Goal: Obtain resource: Obtain resource

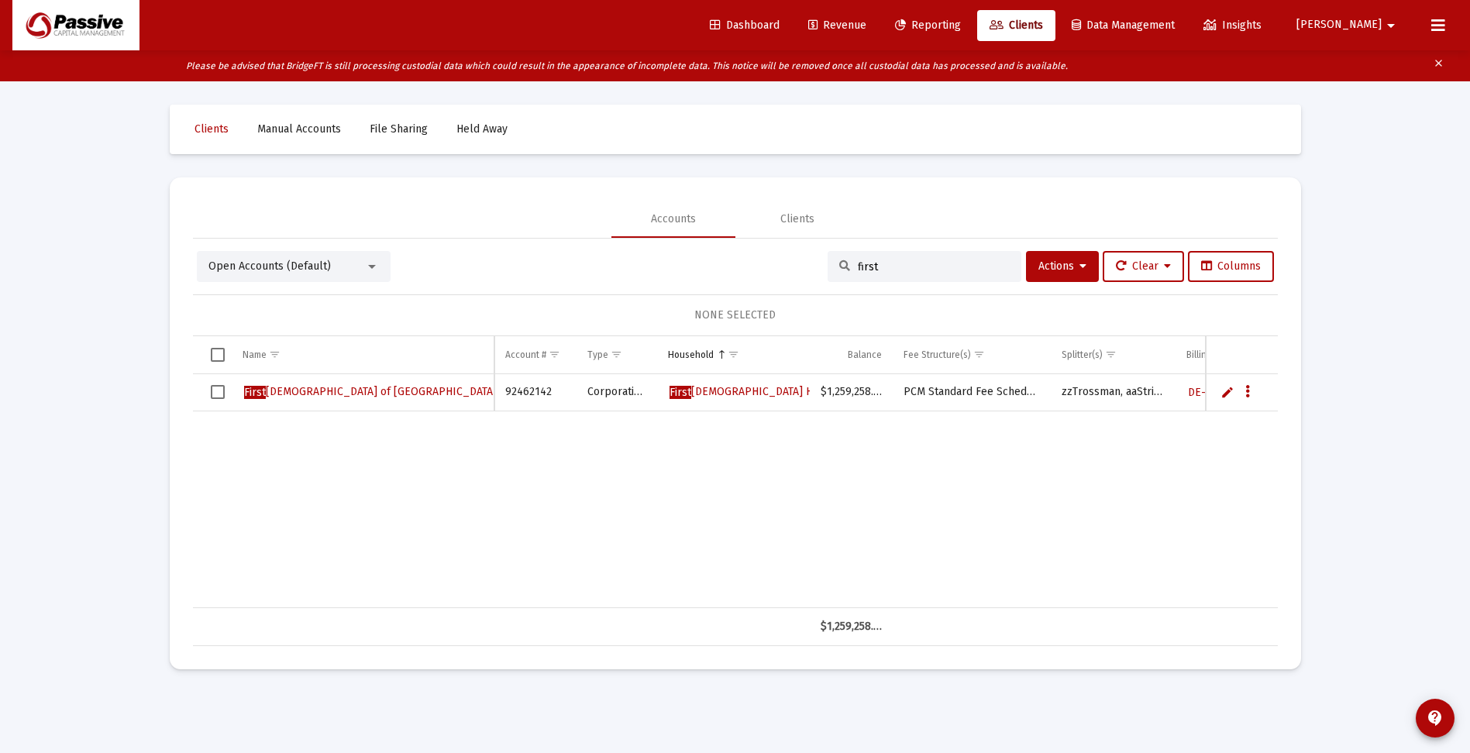
click at [961, 25] on span "Reporting" at bounding box center [928, 25] width 66 height 13
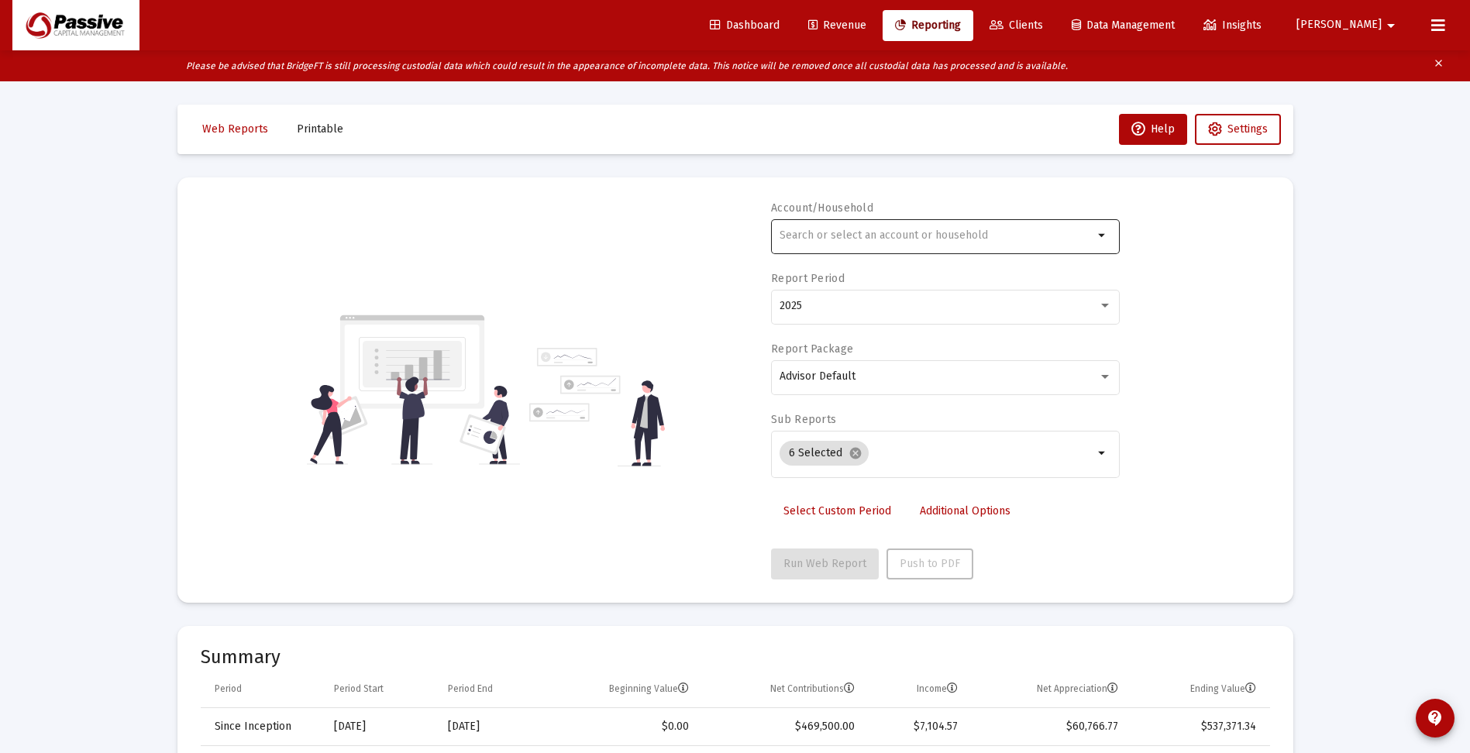
click at [940, 237] on input "text" at bounding box center [936, 235] width 314 height 12
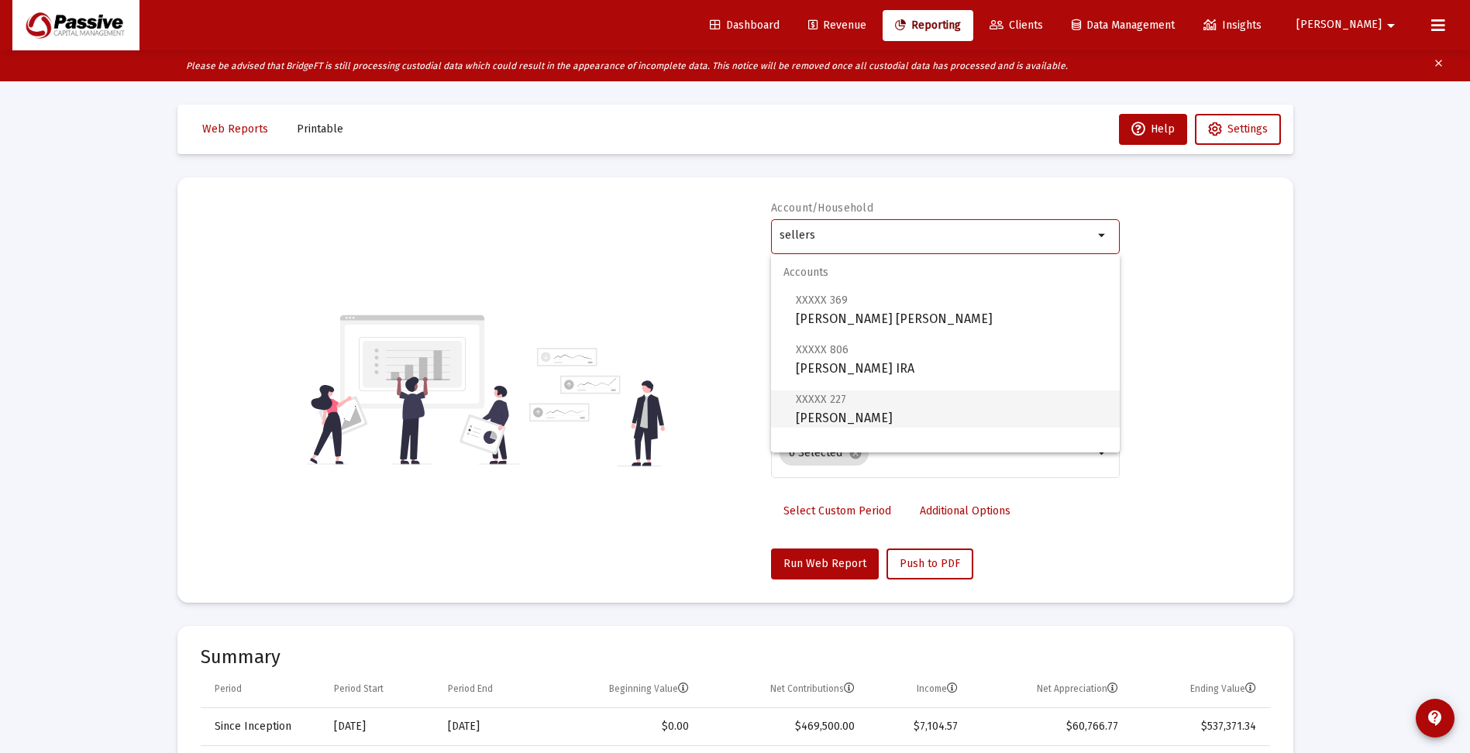
click at [887, 417] on span "XXXXX 227 [PERSON_NAME] Individual" at bounding box center [951, 409] width 311 height 38
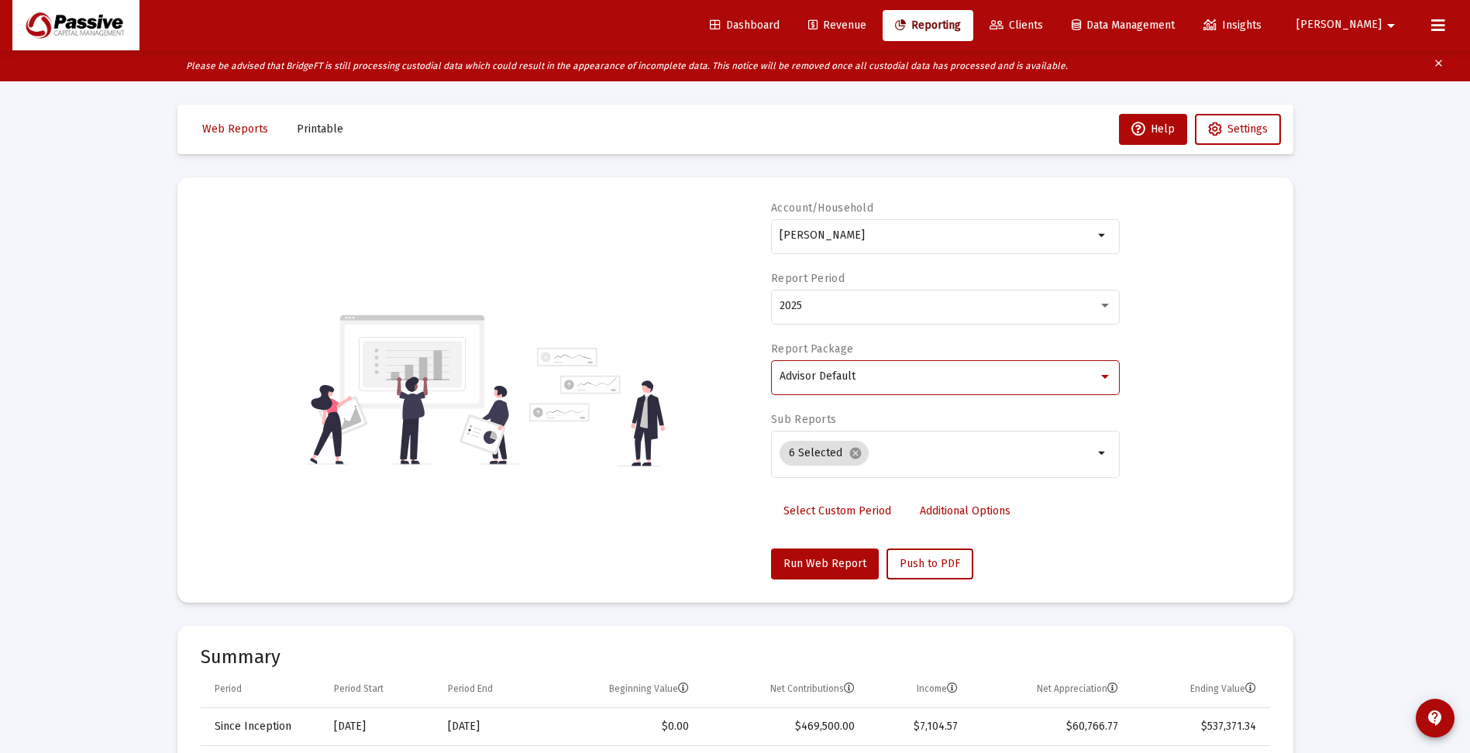
click at [851, 382] on span "Advisor Default" at bounding box center [817, 376] width 76 height 13
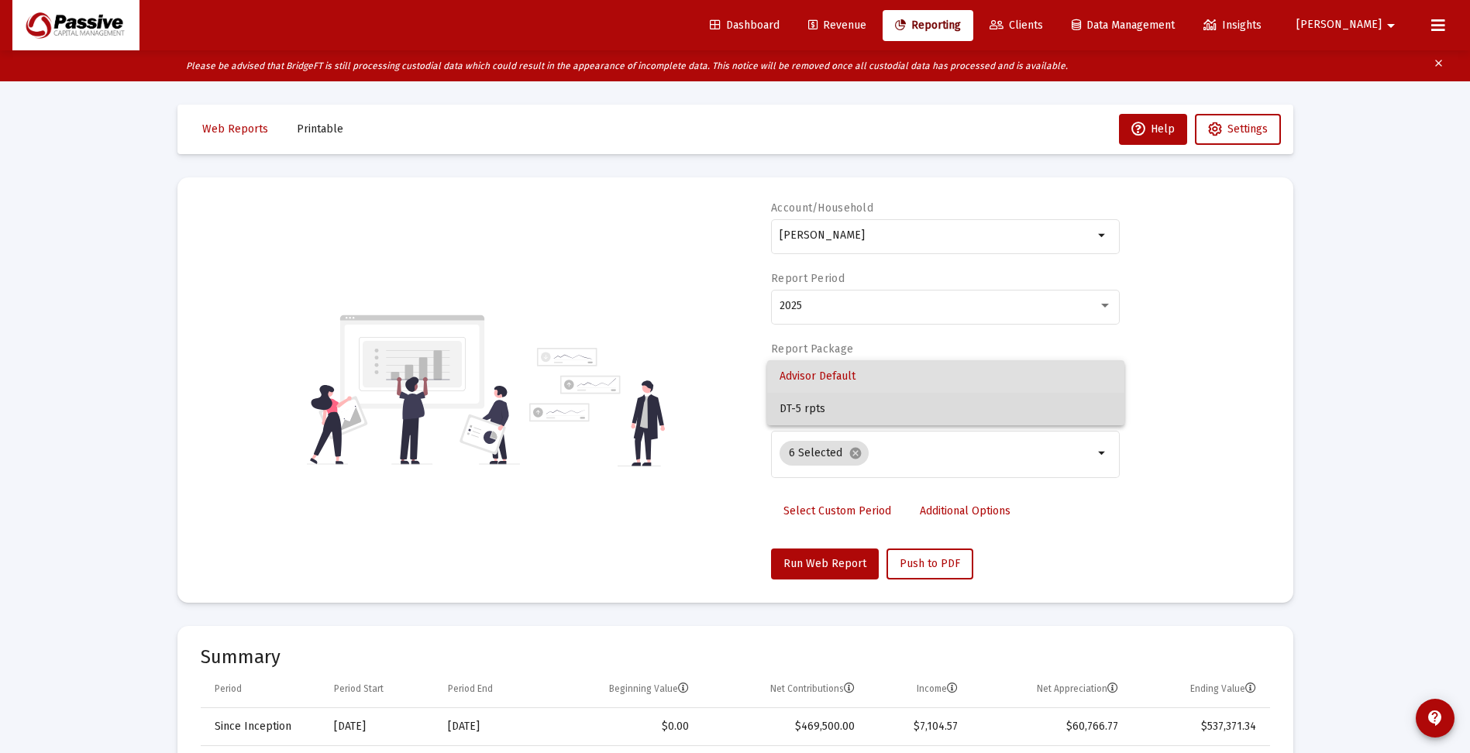
click at [834, 406] on span "DT-5 rpts" at bounding box center [945, 409] width 332 height 33
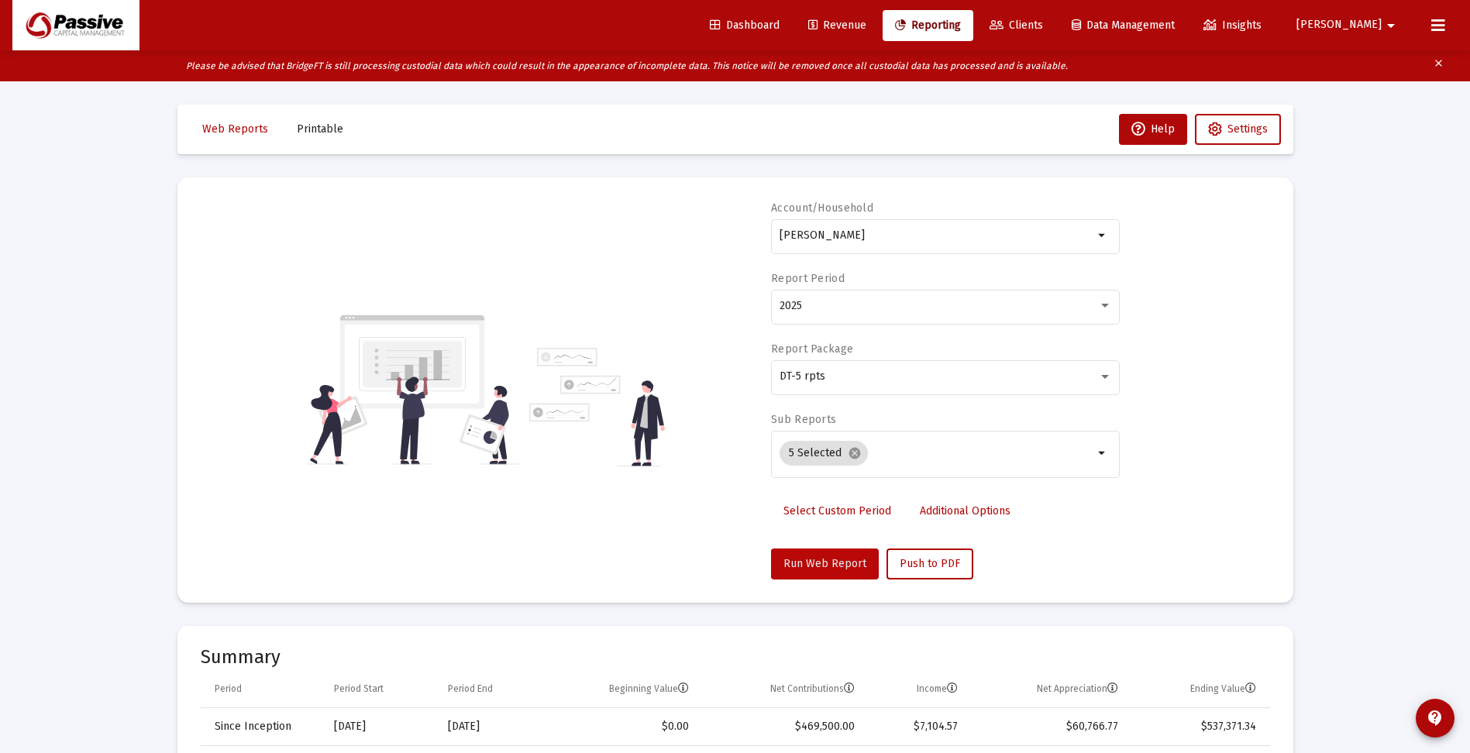
click at [827, 562] on span "Run Web Report" at bounding box center [824, 563] width 83 height 13
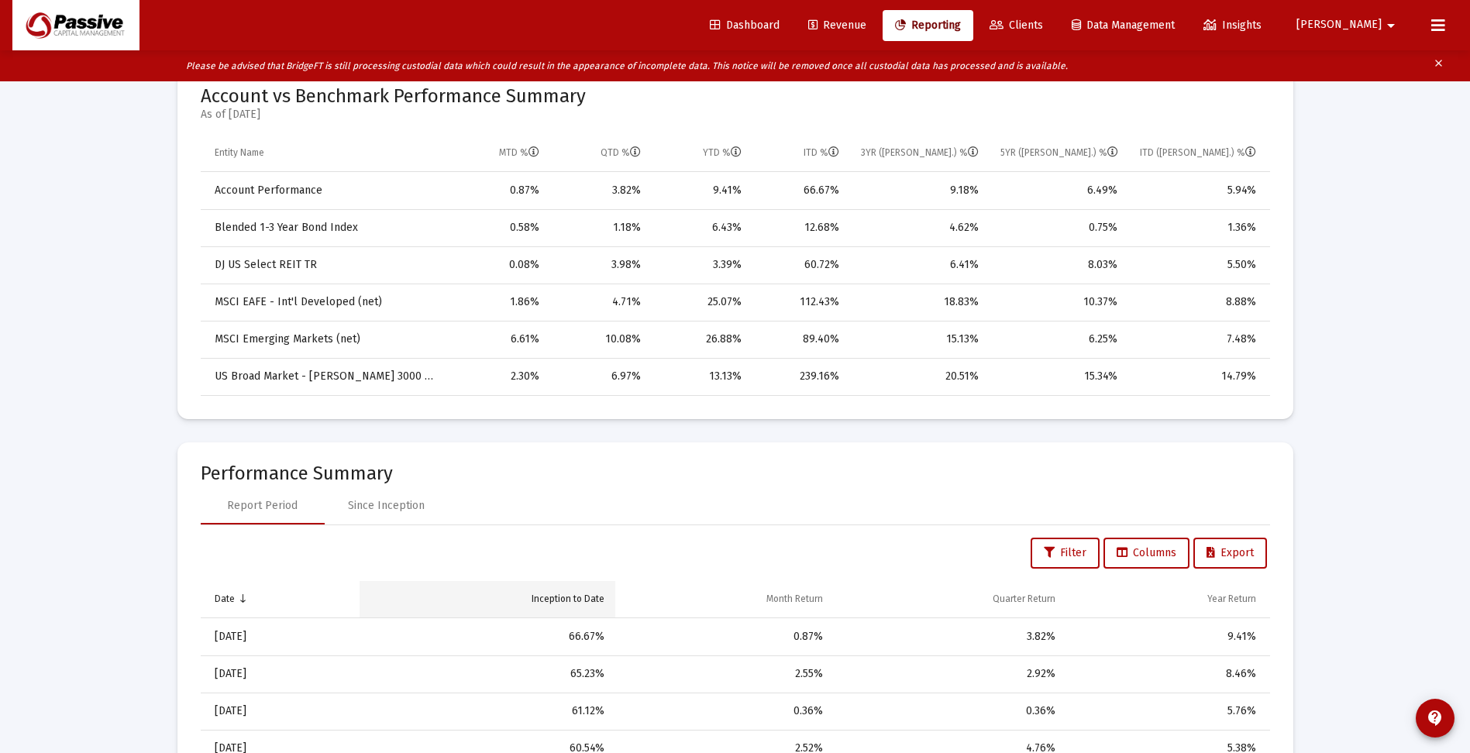
scroll to position [775, 0]
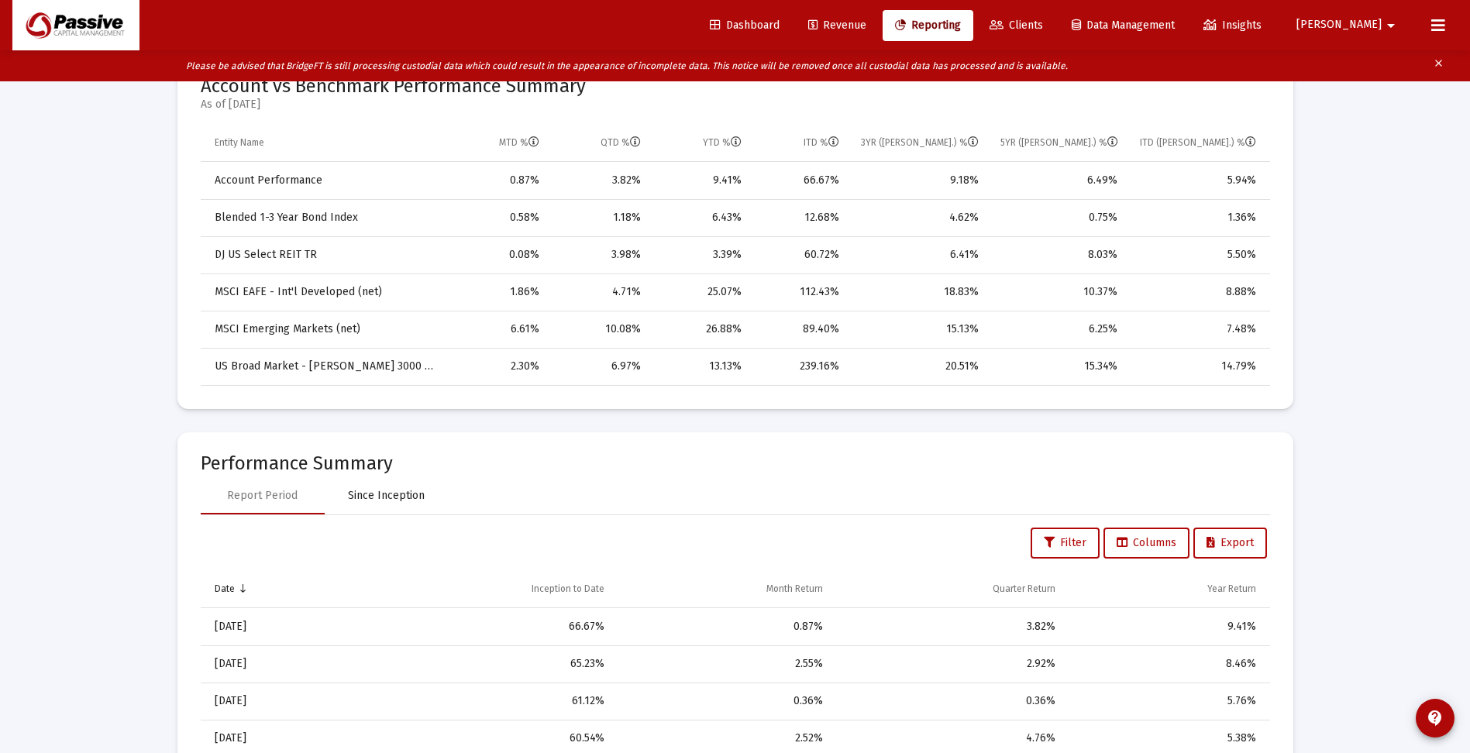
drag, startPoint x: 369, startPoint y: 495, endPoint x: 376, endPoint y: 497, distance: 7.9
click at [371, 496] on div "Since Inception" at bounding box center [386, 495] width 77 height 15
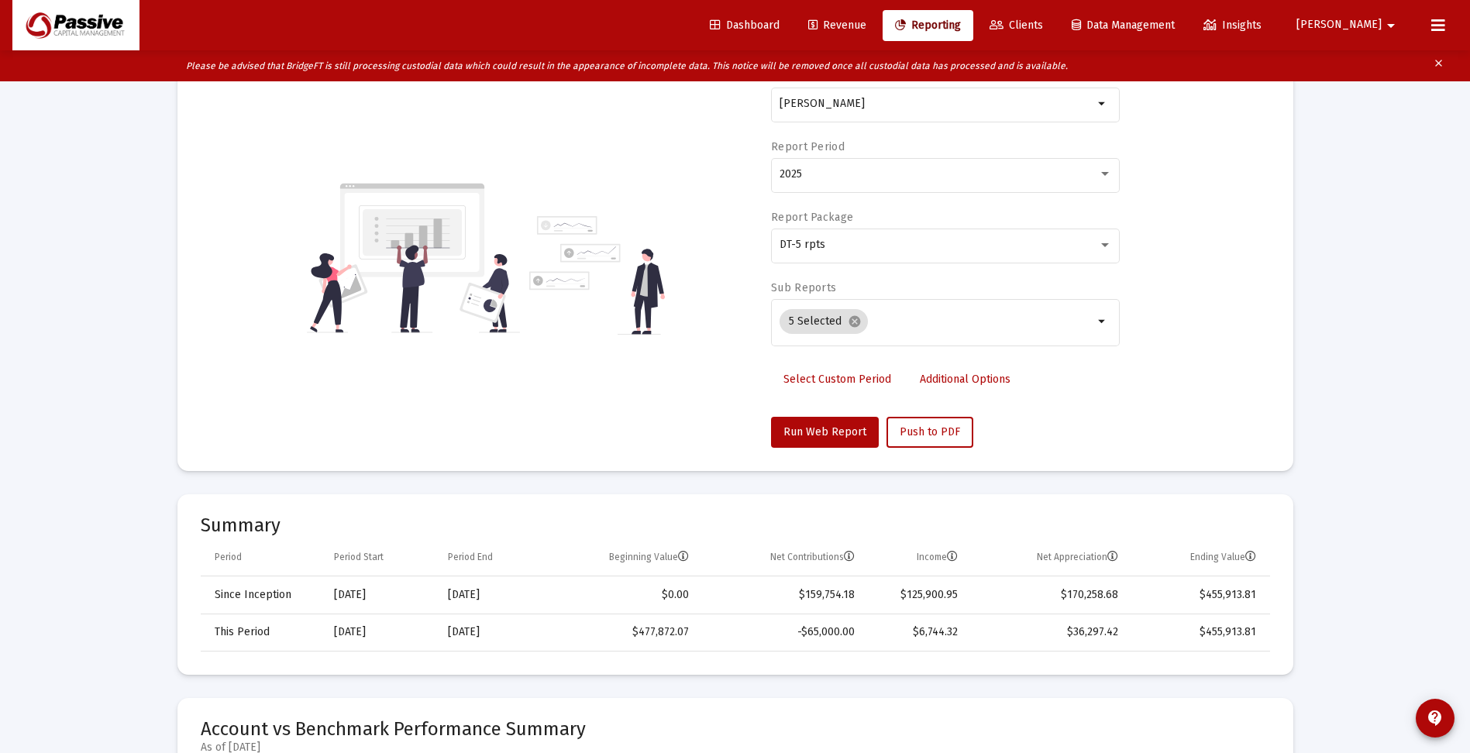
scroll to position [0, 0]
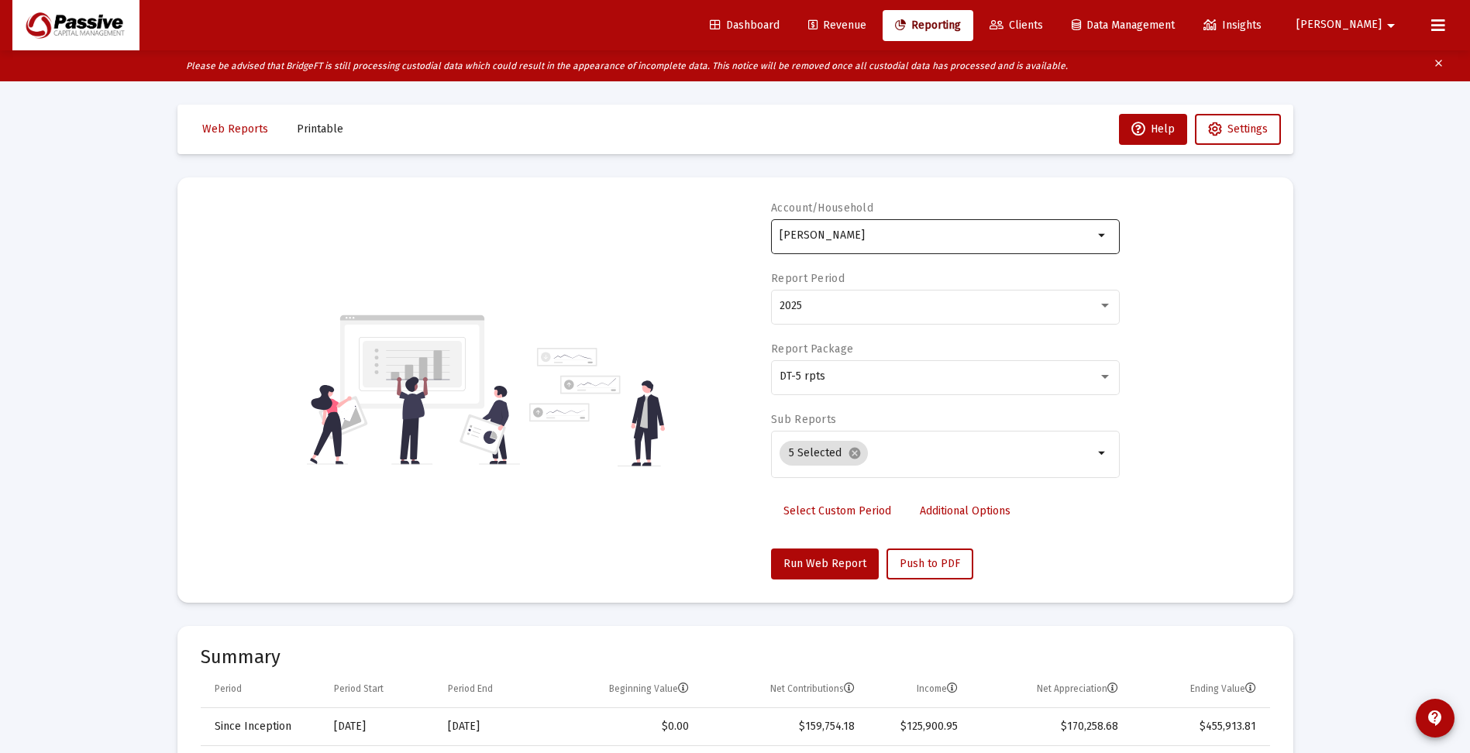
click at [968, 234] on input "[PERSON_NAME]" at bounding box center [936, 235] width 314 height 12
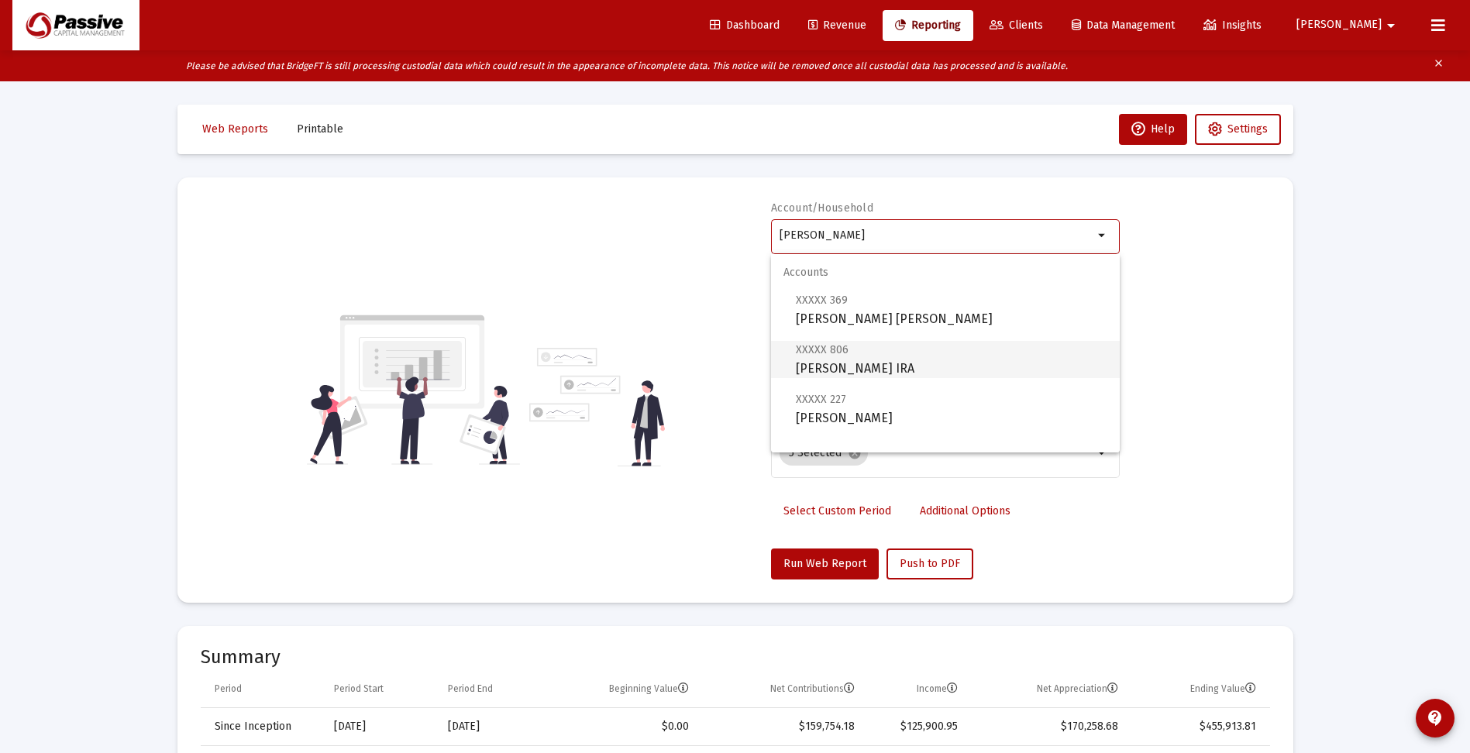
click at [941, 364] on span "XXXXX 806 [PERSON_NAME] IRA" at bounding box center [951, 359] width 311 height 38
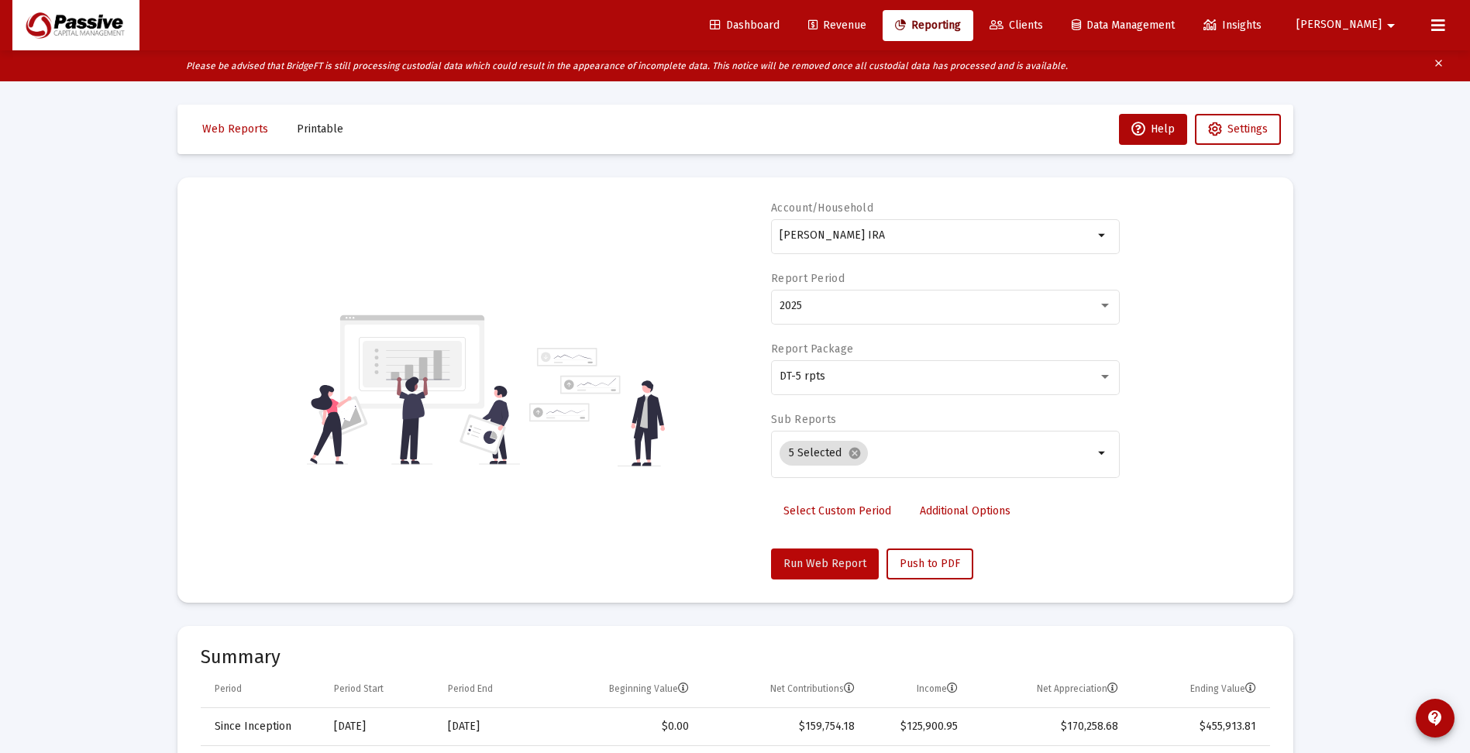
click at [827, 562] on span "Run Web Report" at bounding box center [824, 563] width 83 height 13
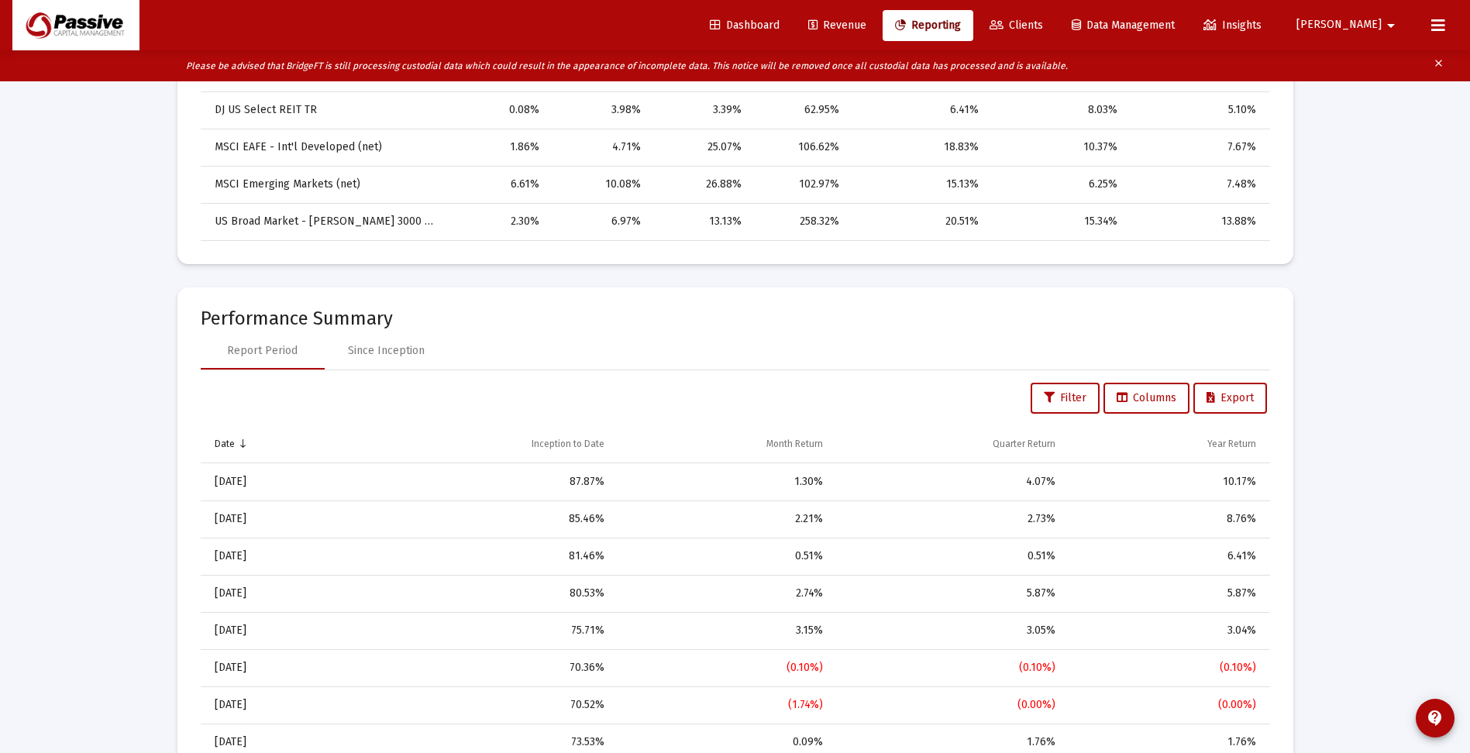
scroll to position [930, 0]
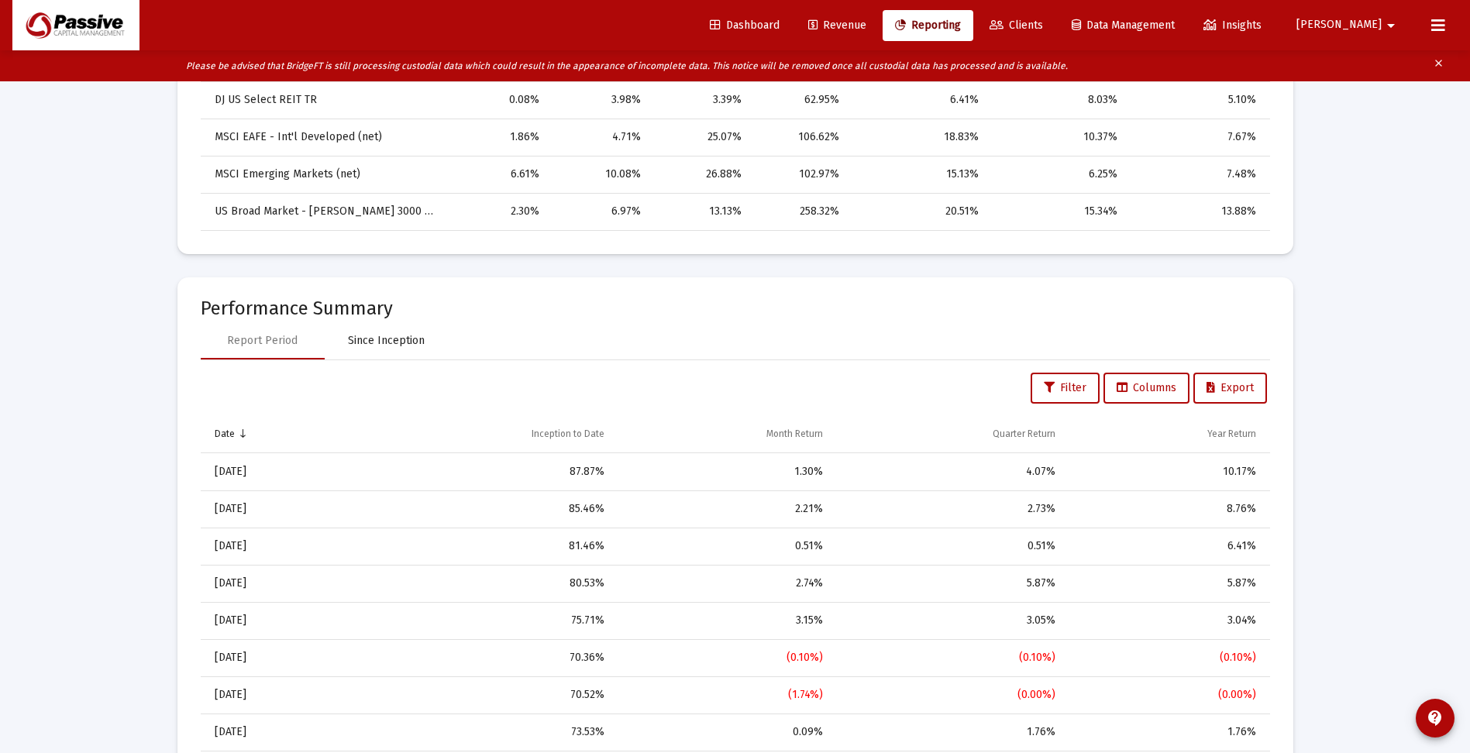
click at [412, 339] on div "Since Inception" at bounding box center [386, 340] width 77 height 15
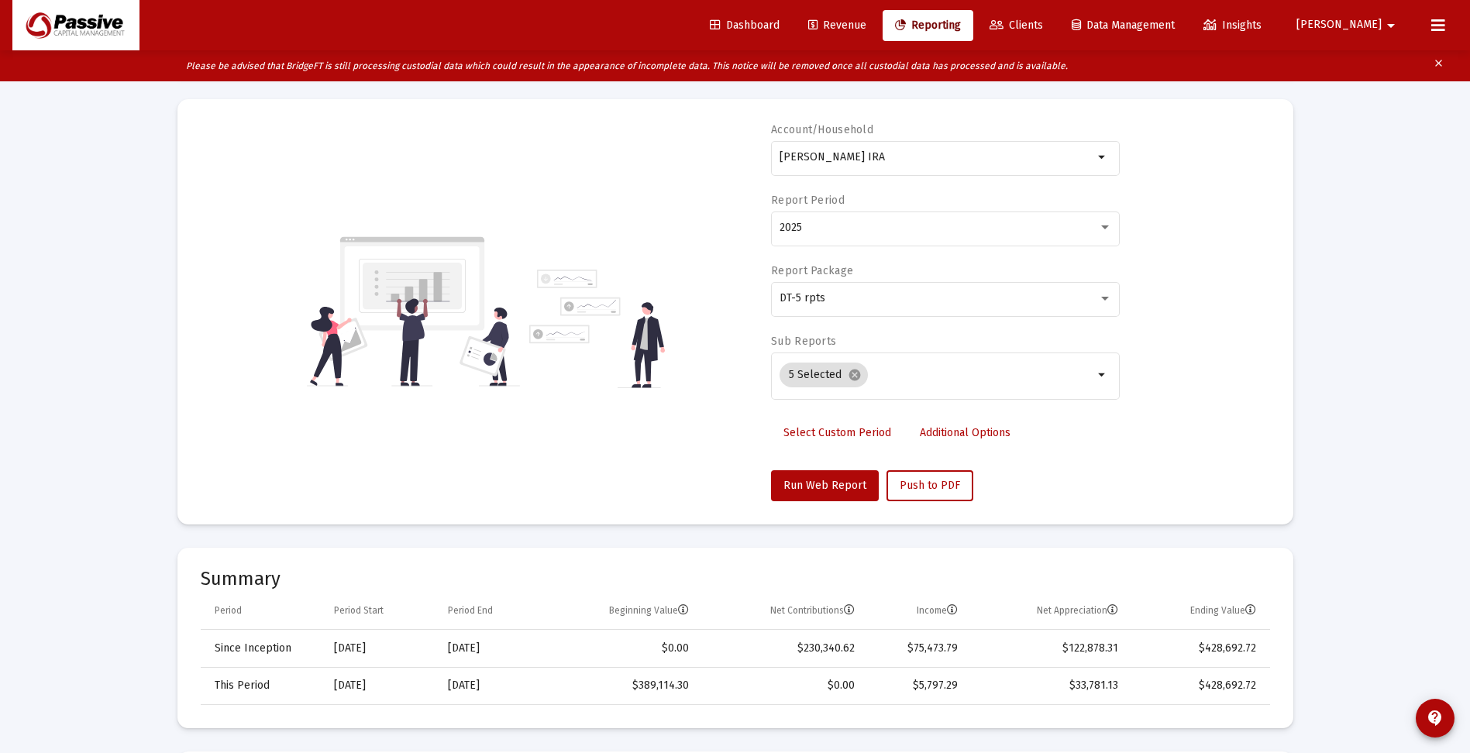
scroll to position [77, 0]
click at [932, 166] on div "[PERSON_NAME] IRA" at bounding box center [936, 158] width 314 height 38
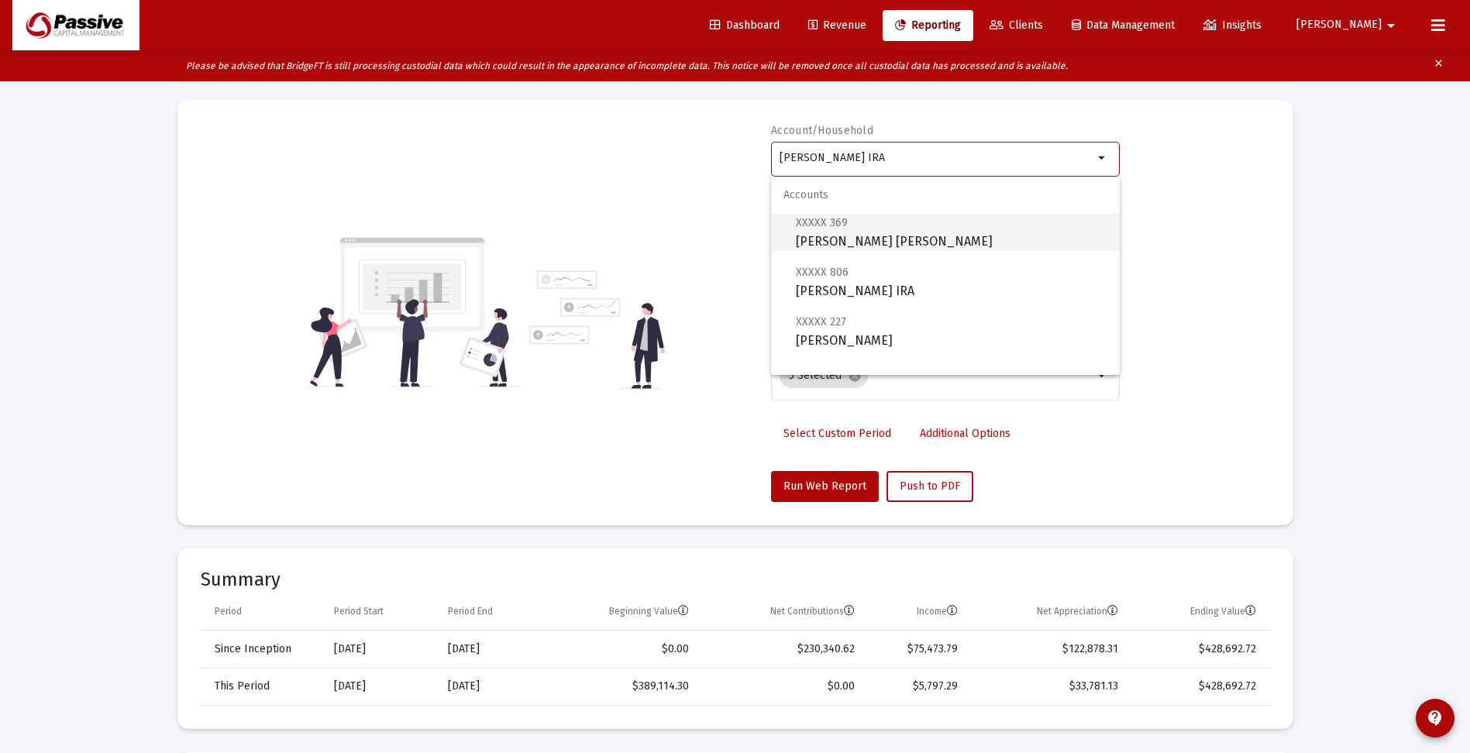
click at [903, 235] on span "XXXXX 369 [PERSON_NAME] [PERSON_NAME]" at bounding box center [951, 232] width 311 height 38
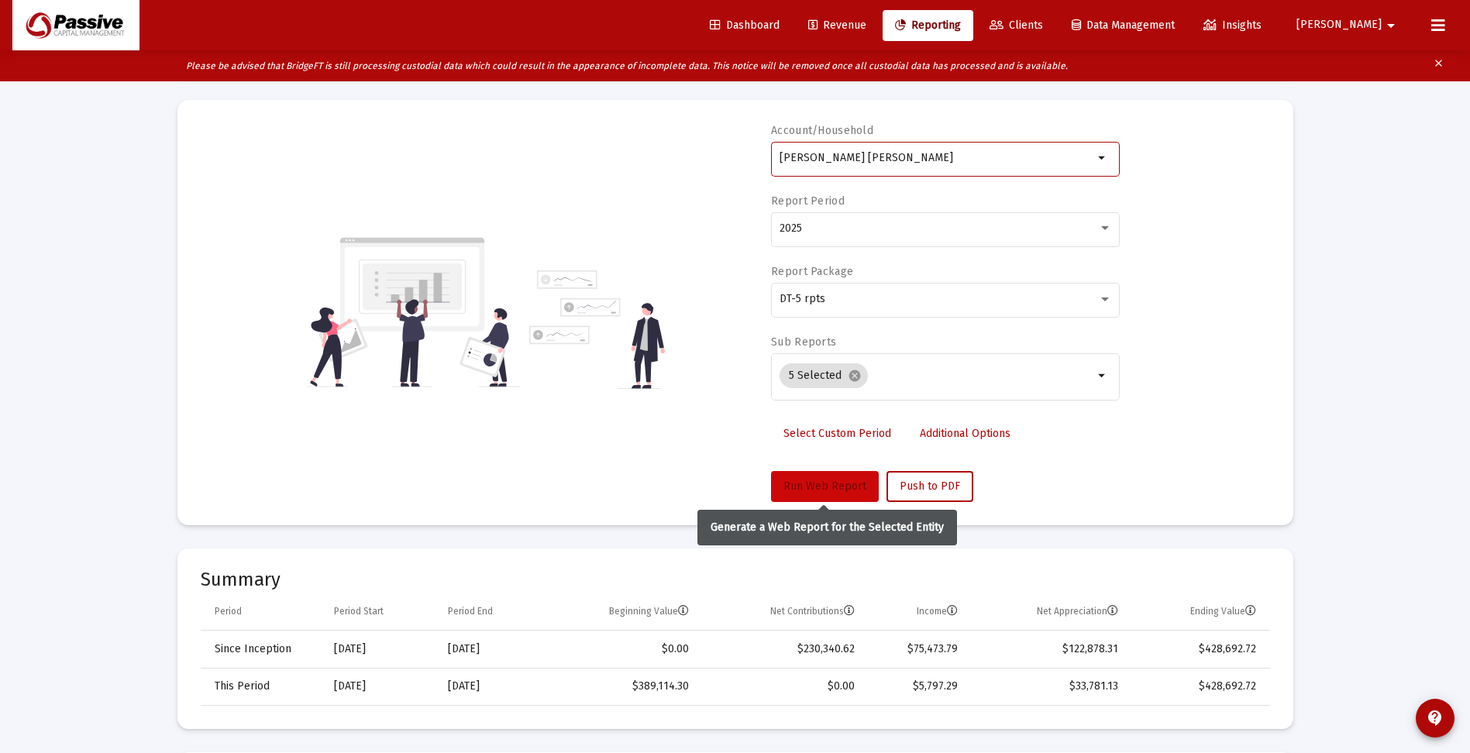
click at [830, 484] on span "Run Web Report" at bounding box center [824, 486] width 83 height 13
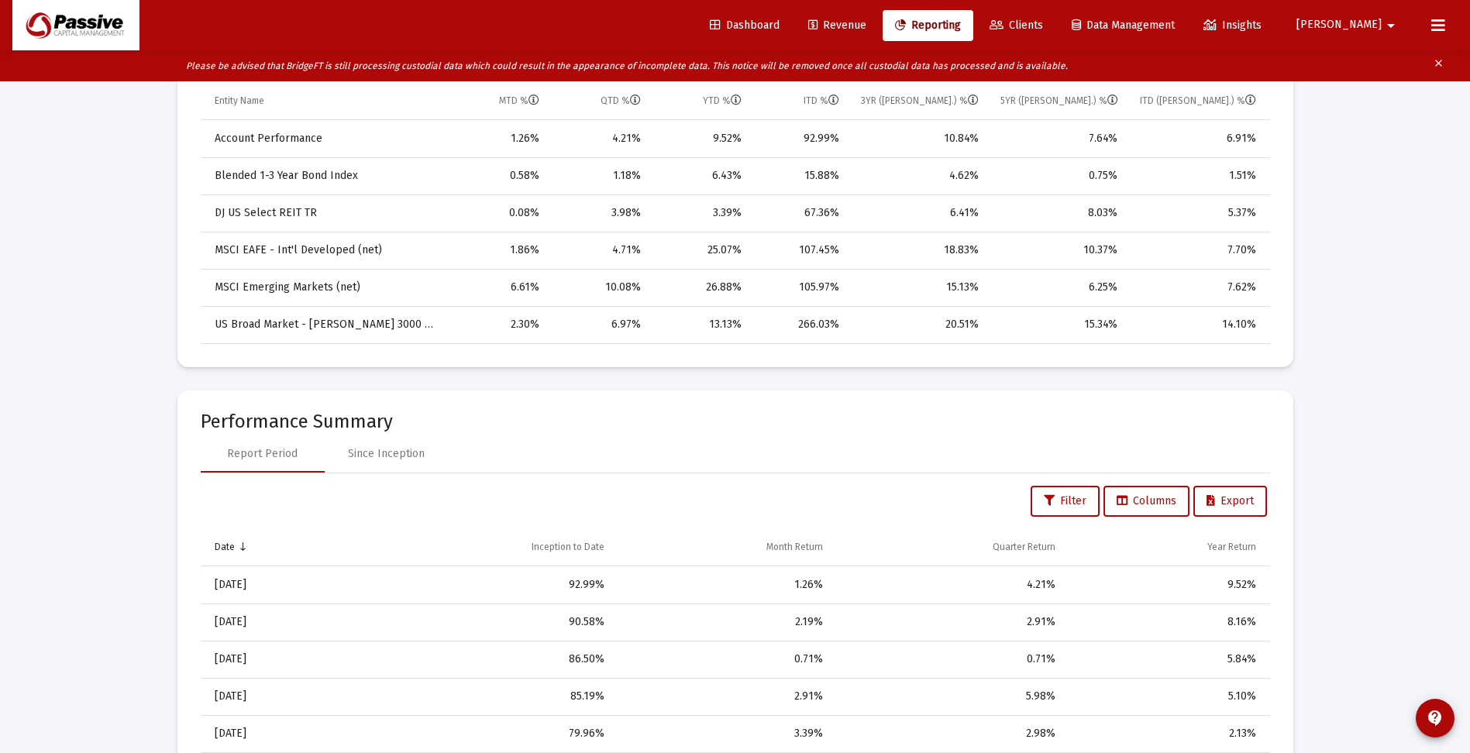
scroll to position [930, 0]
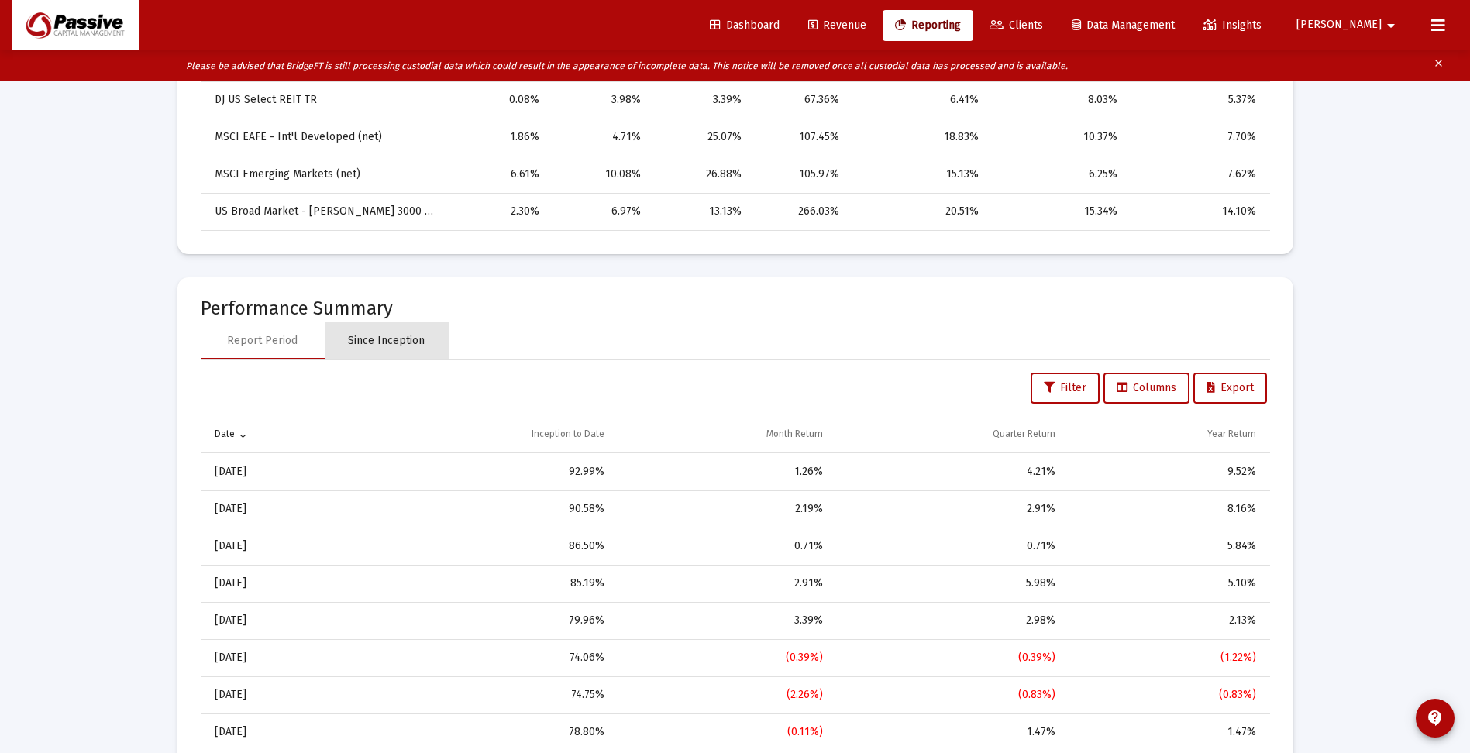
click at [401, 345] on div "Since Inception" at bounding box center [386, 340] width 77 height 15
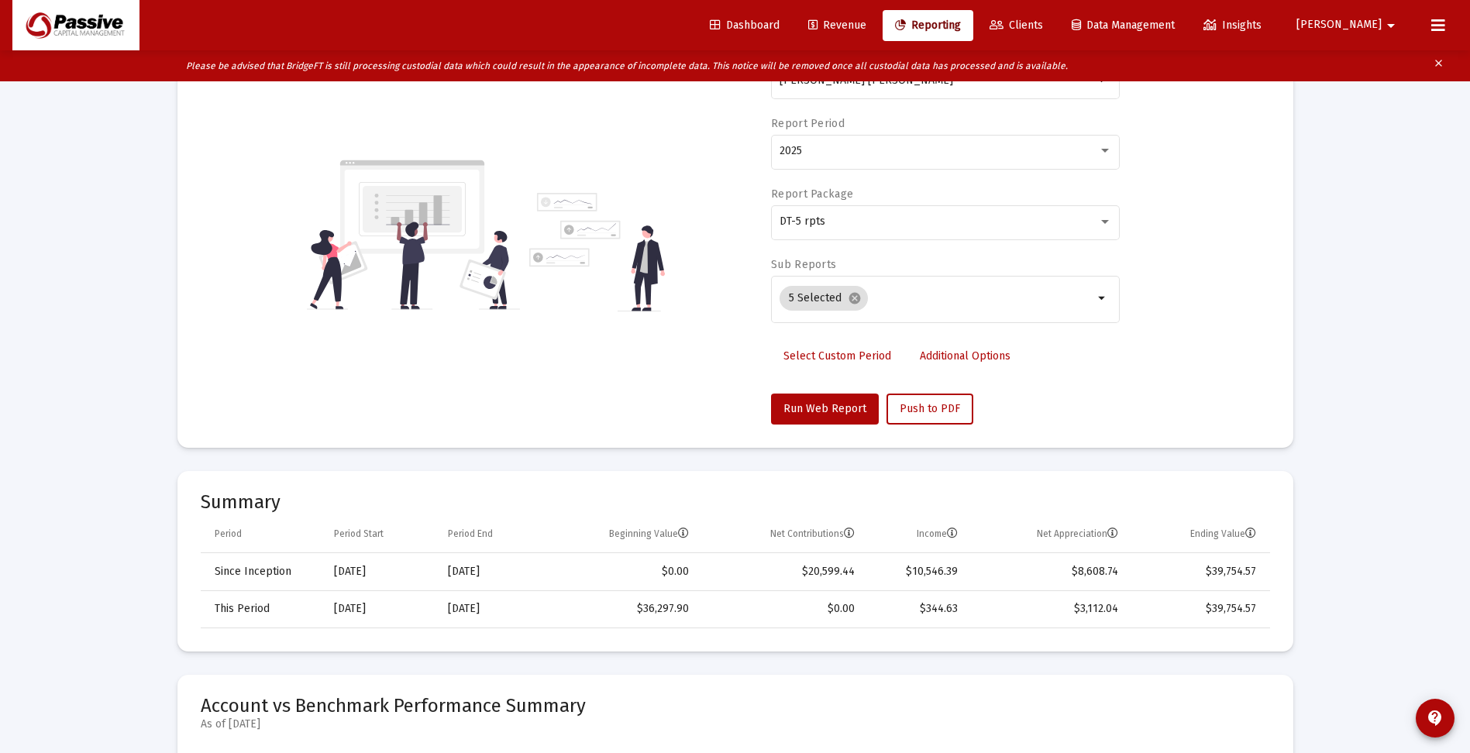
scroll to position [0, 0]
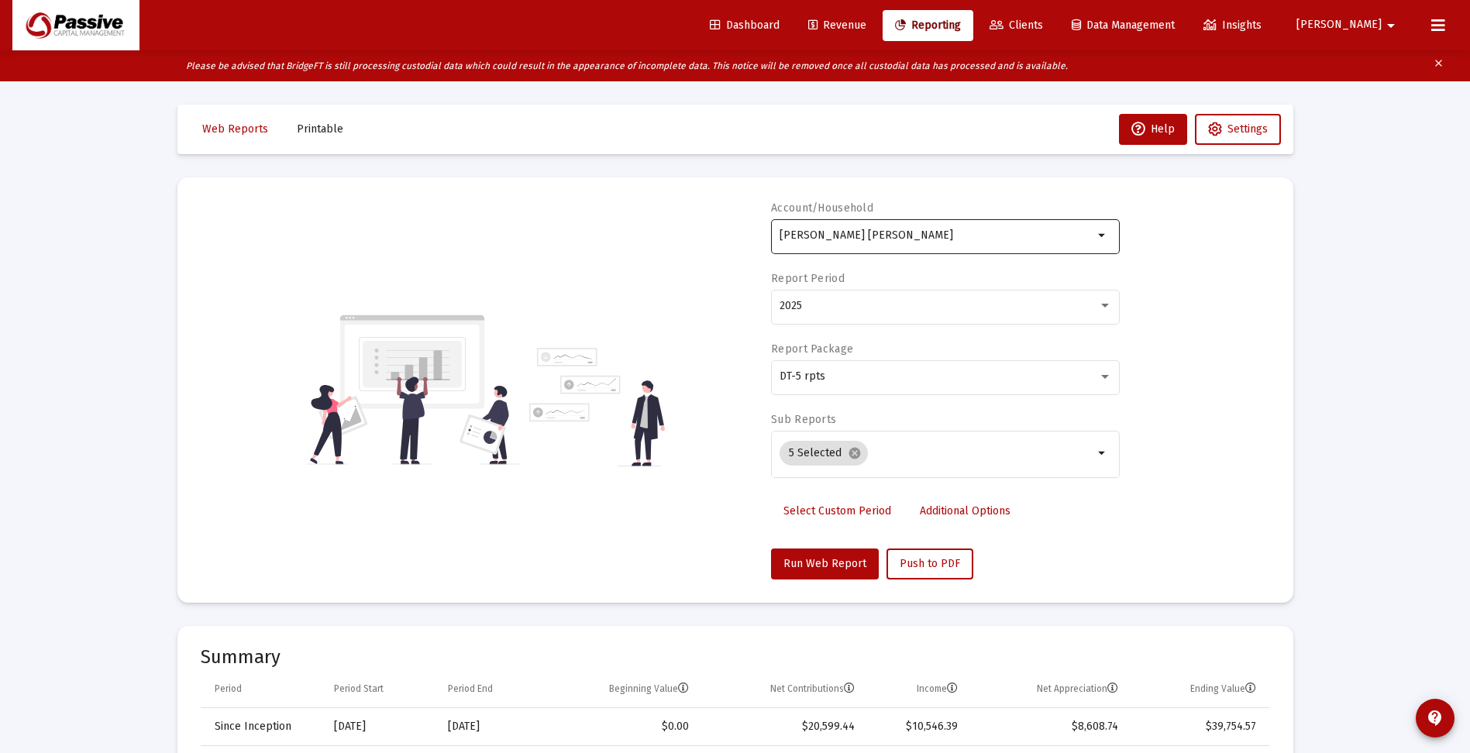
click at [942, 240] on input "[PERSON_NAME] [PERSON_NAME]" at bounding box center [936, 235] width 314 height 12
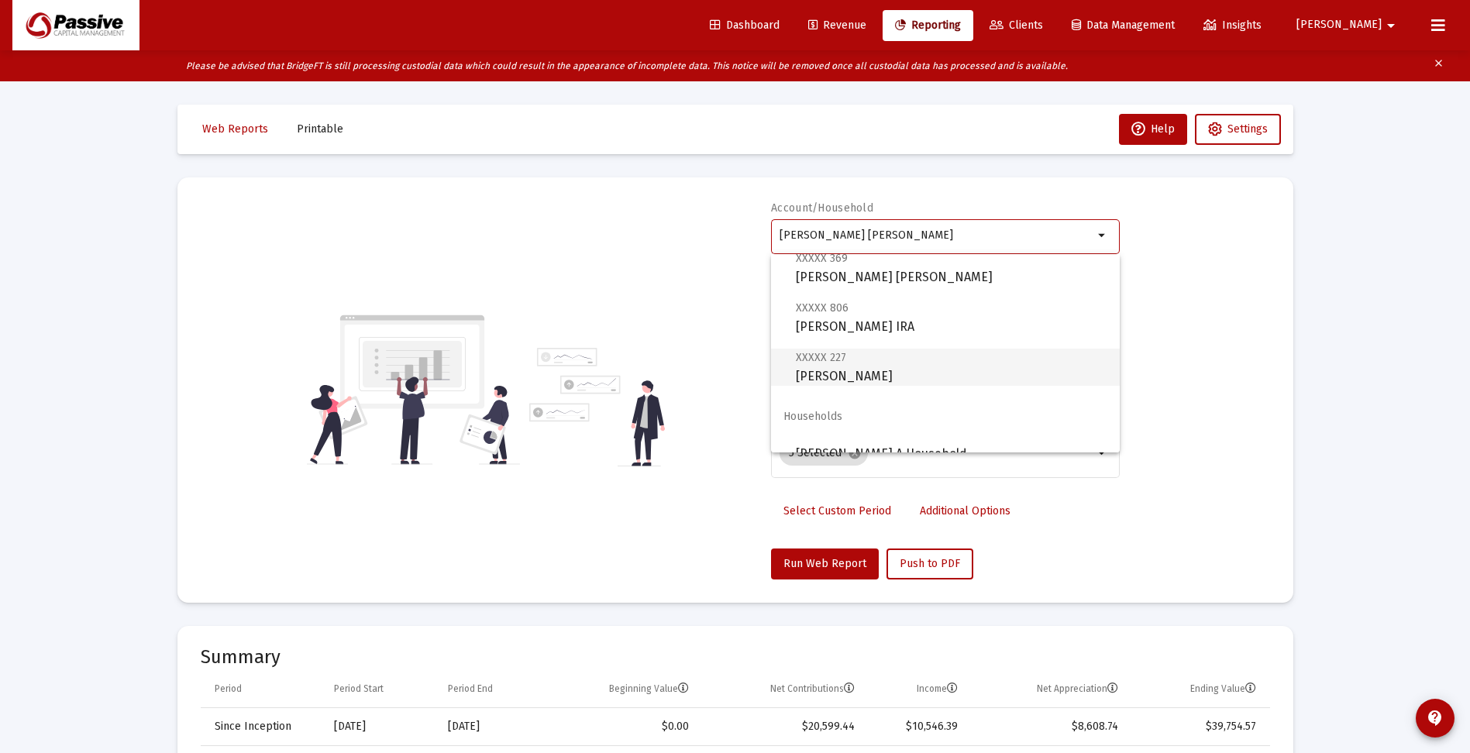
scroll to position [62, 0]
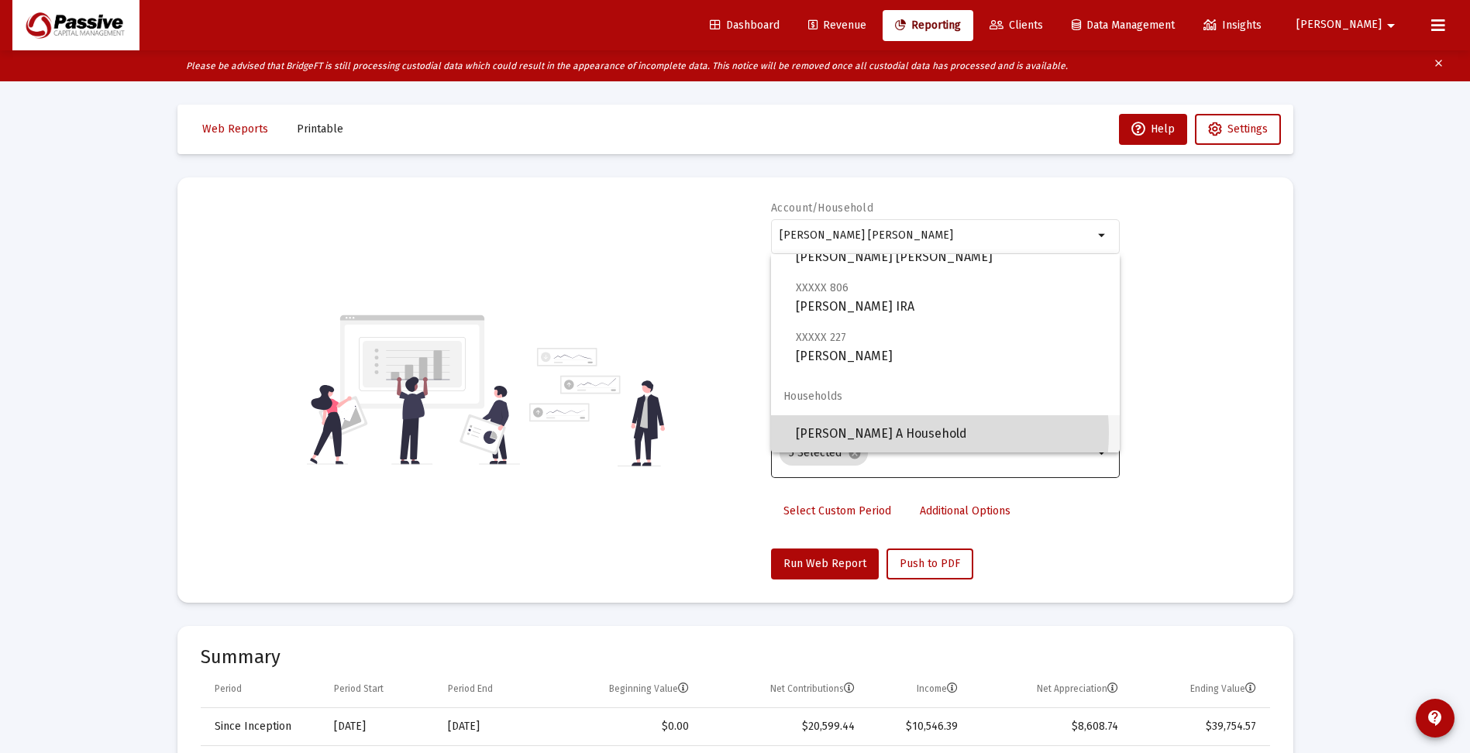
click at [903, 432] on span "[PERSON_NAME] A Household" at bounding box center [951, 433] width 311 height 37
type input "[PERSON_NAME] A Household"
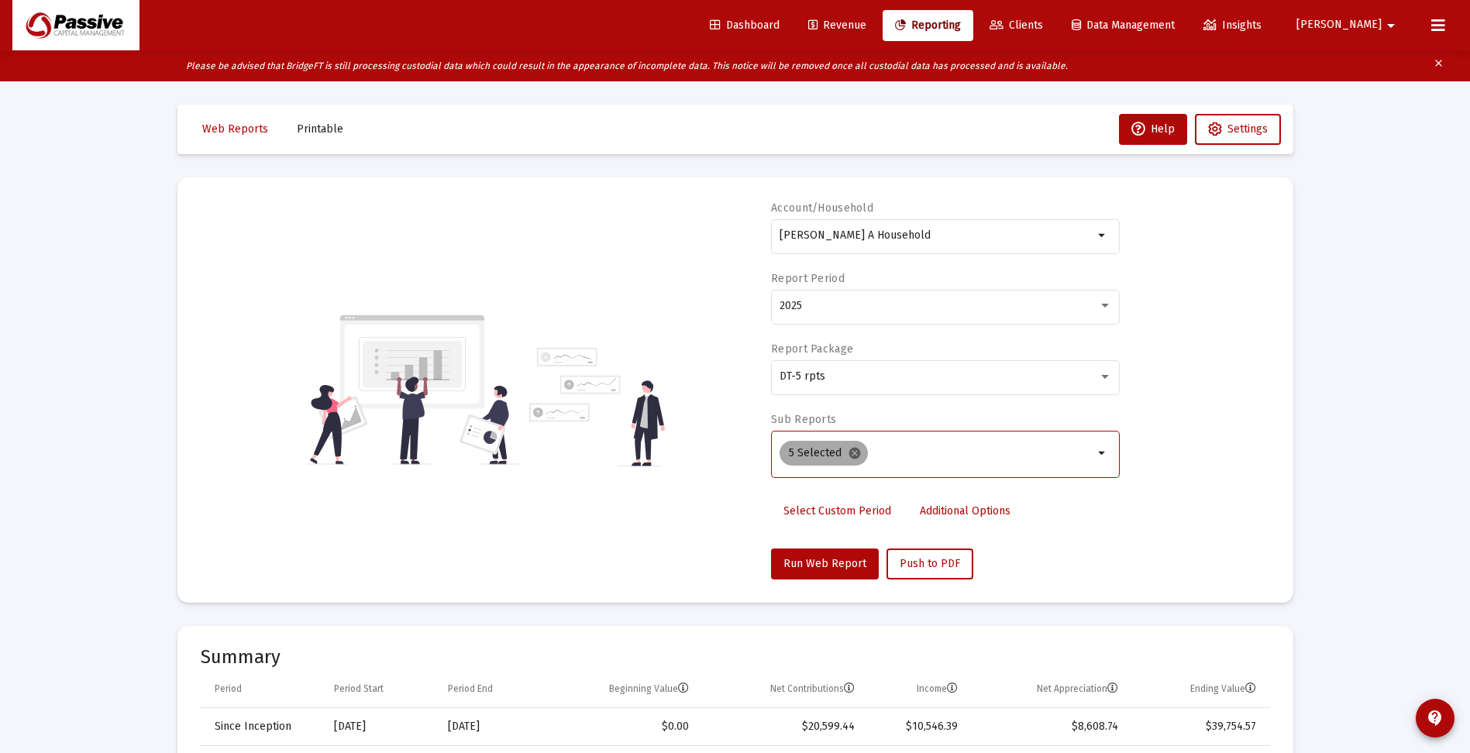
click at [857, 455] on mat-icon "cancel" at bounding box center [855, 453] width 14 height 14
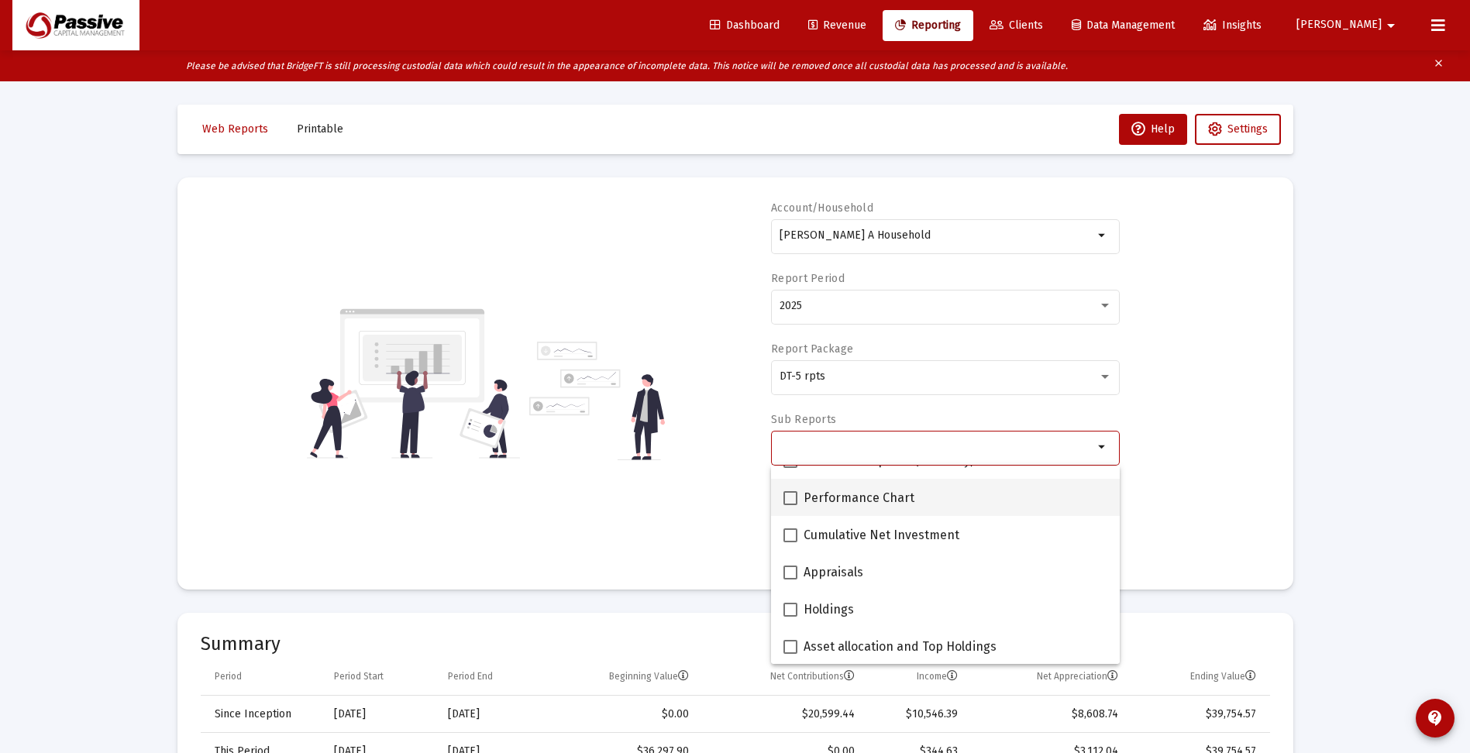
scroll to position [232, 0]
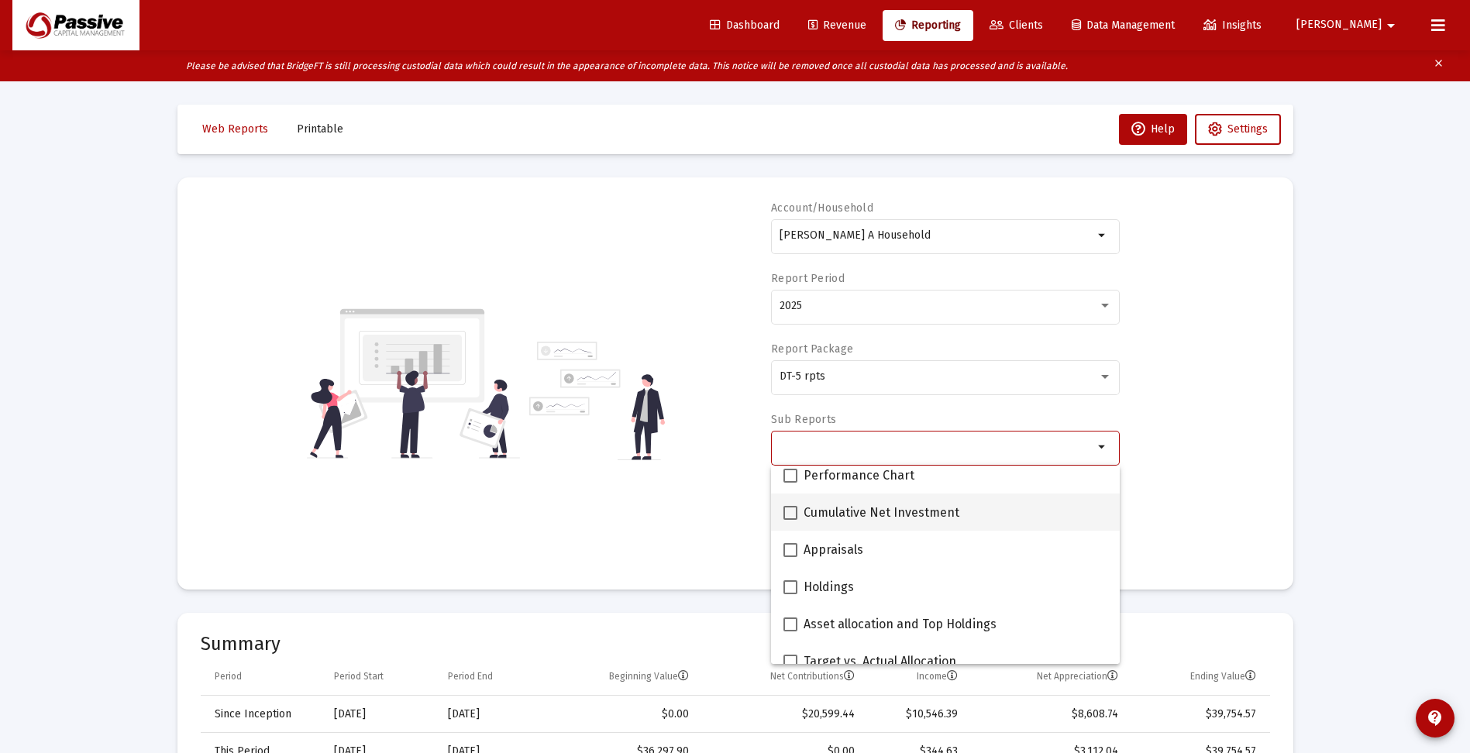
click at [788, 516] on span at bounding box center [790, 513] width 14 height 14
click at [789, 520] on input "Cumulative Net Investment" at bounding box center [789, 520] width 1 height 1
checkbox input "true"
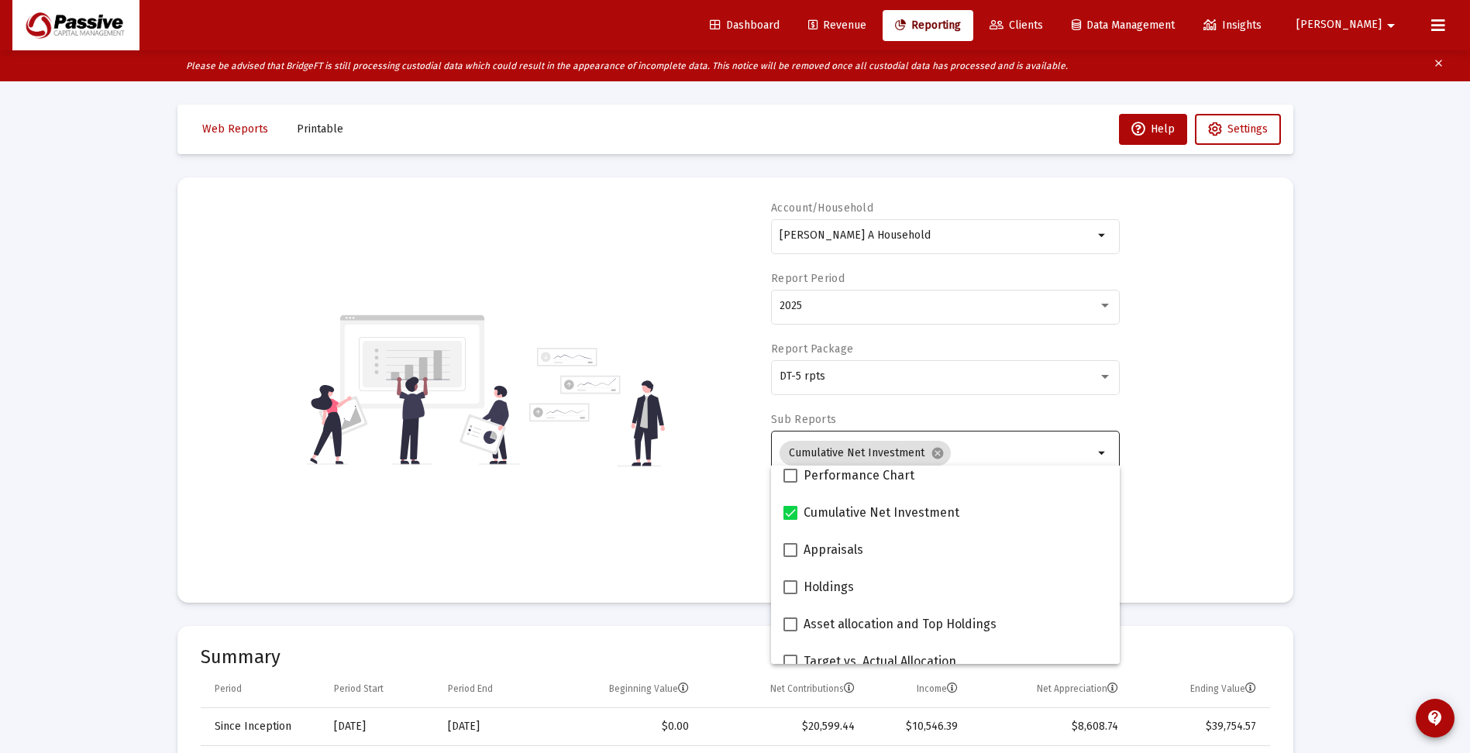
click at [1226, 442] on div "Account/Household [PERSON_NAME] A Household arrow_drop_down Report Period 2025 …" at bounding box center [735, 390] width 1069 height 379
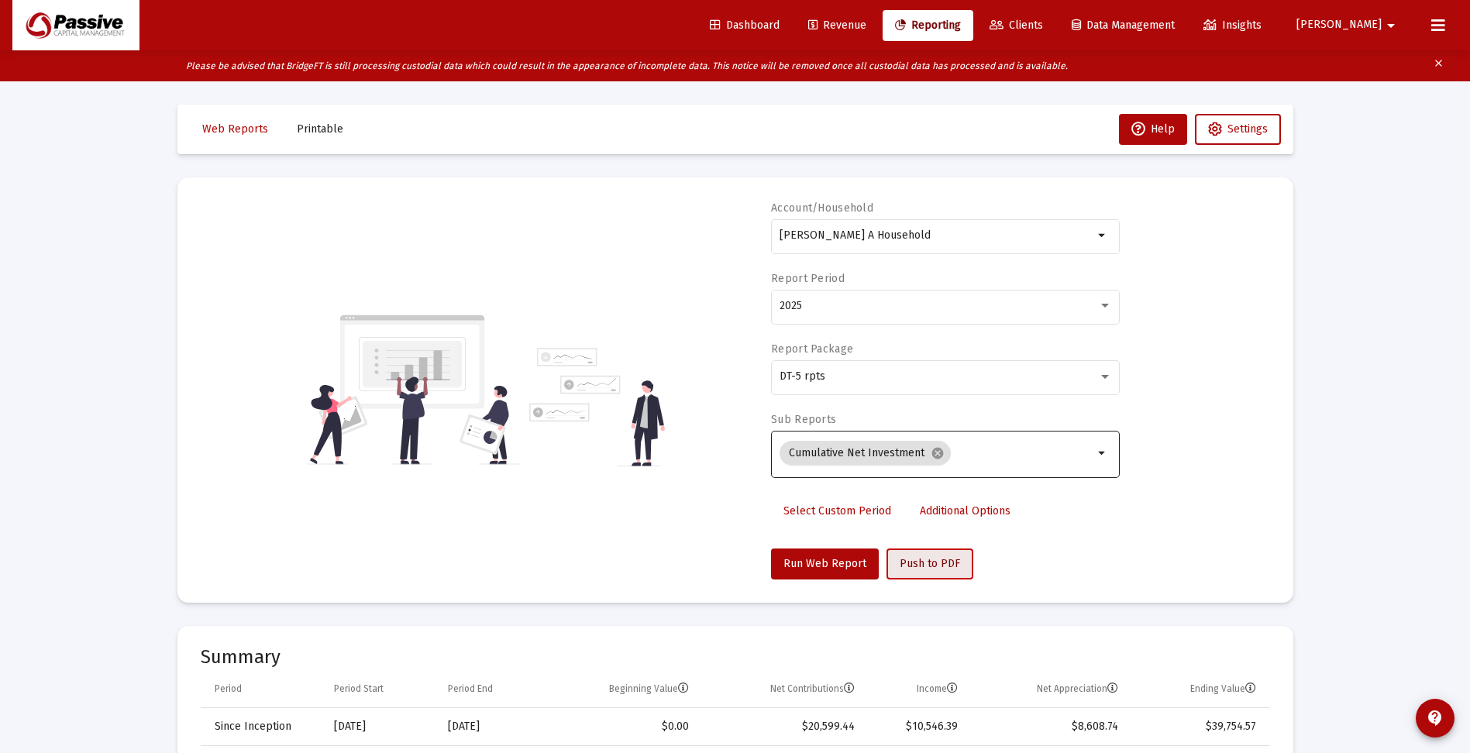
click at [918, 562] on span "Push to PDF" at bounding box center [929, 563] width 60 height 13
click at [312, 128] on span "Printable" at bounding box center [320, 128] width 46 height 13
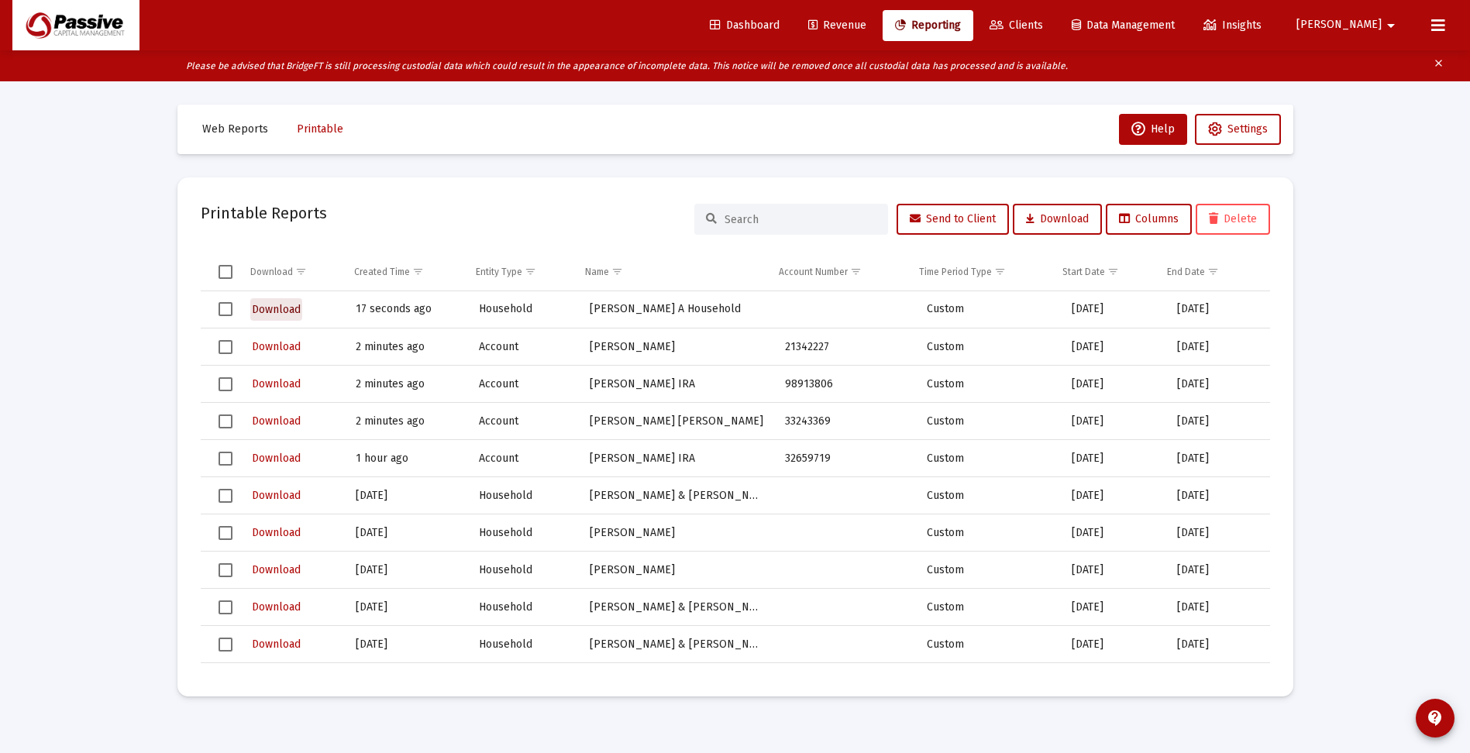
click at [288, 308] on span "Download" at bounding box center [276, 309] width 49 height 13
click at [1358, 180] on div "Loading... Web Reports Printable Help Settings Printable Reports Send to Client…" at bounding box center [735, 407] width 1470 height 753
click at [258, 134] on span "Web Reports" at bounding box center [235, 128] width 66 height 13
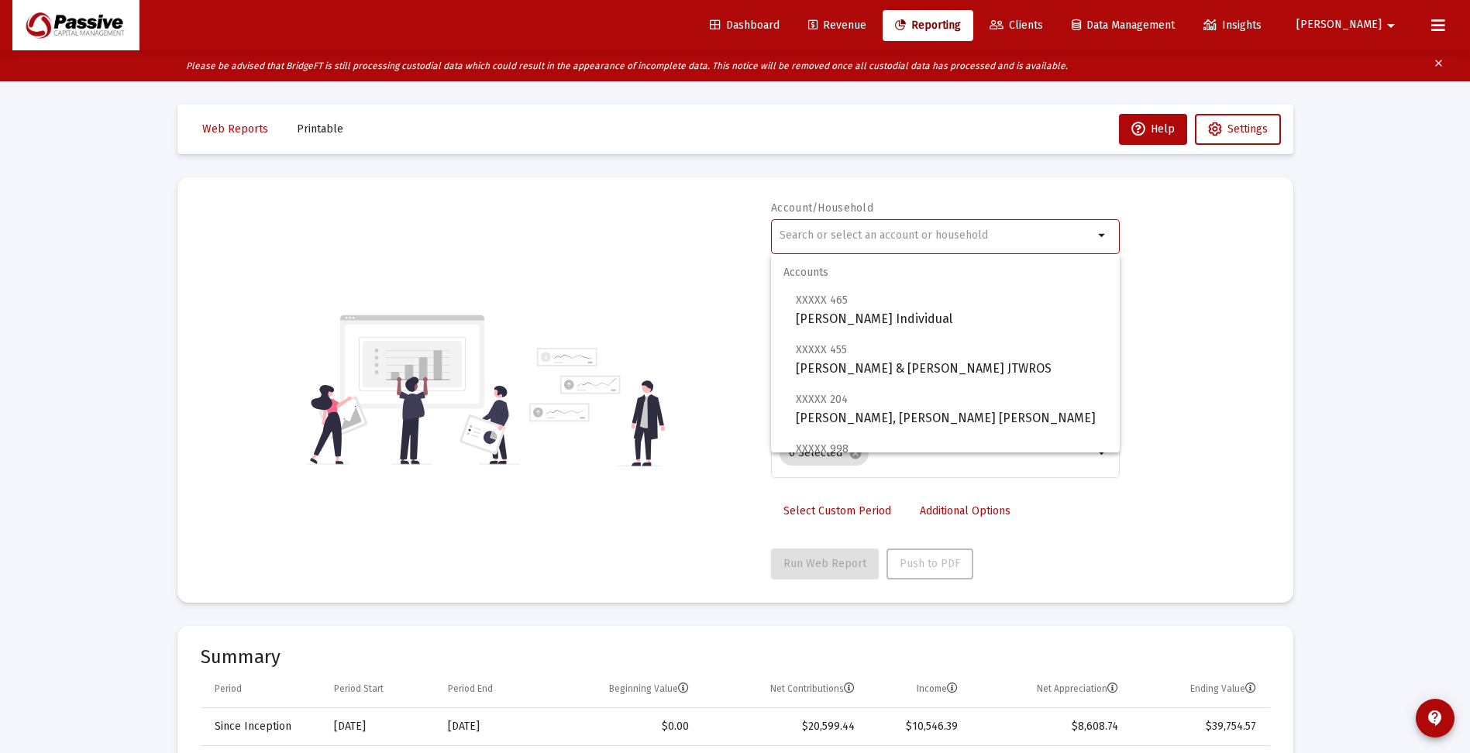
click at [854, 236] on input "text" at bounding box center [936, 235] width 314 height 12
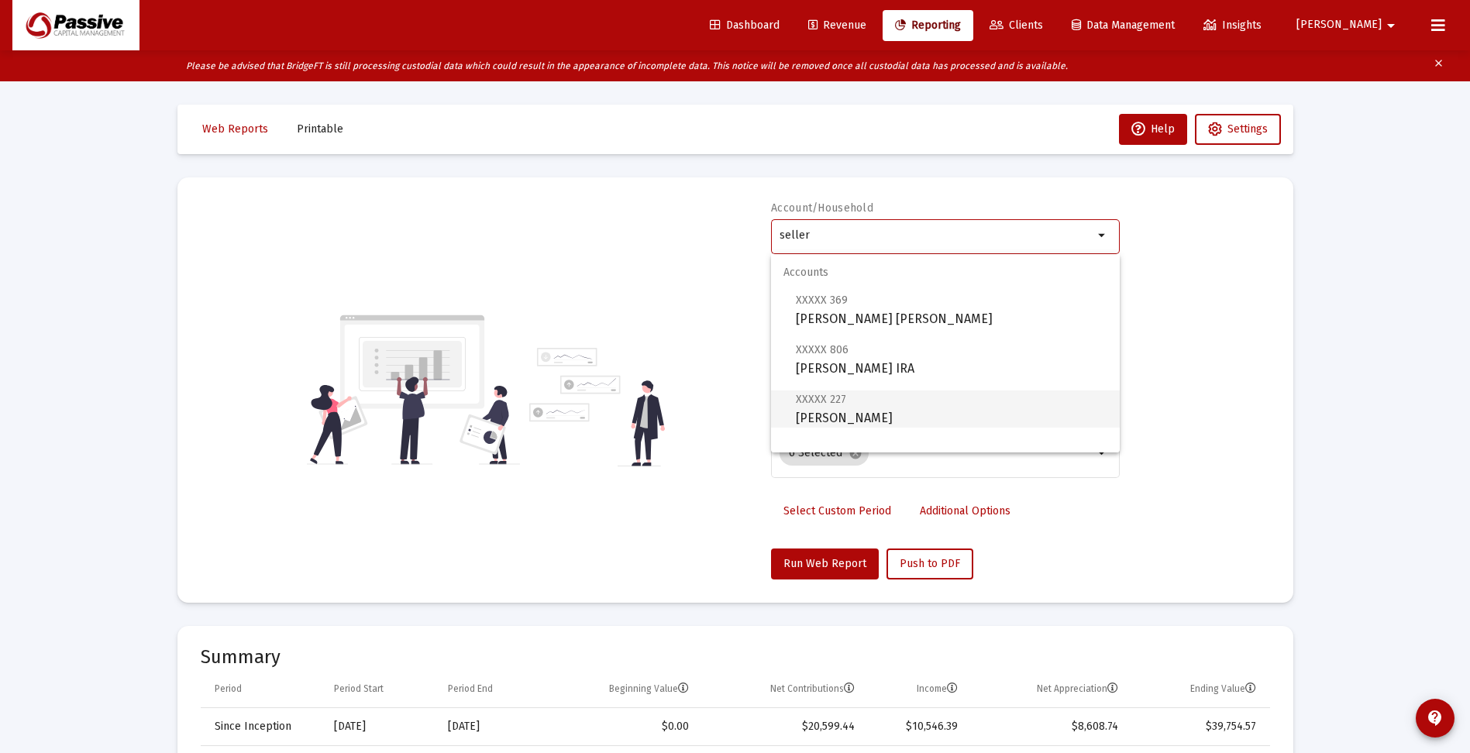
click at [895, 423] on span "XXXXX 227 [PERSON_NAME] Individual" at bounding box center [951, 409] width 311 height 38
type input "[PERSON_NAME]"
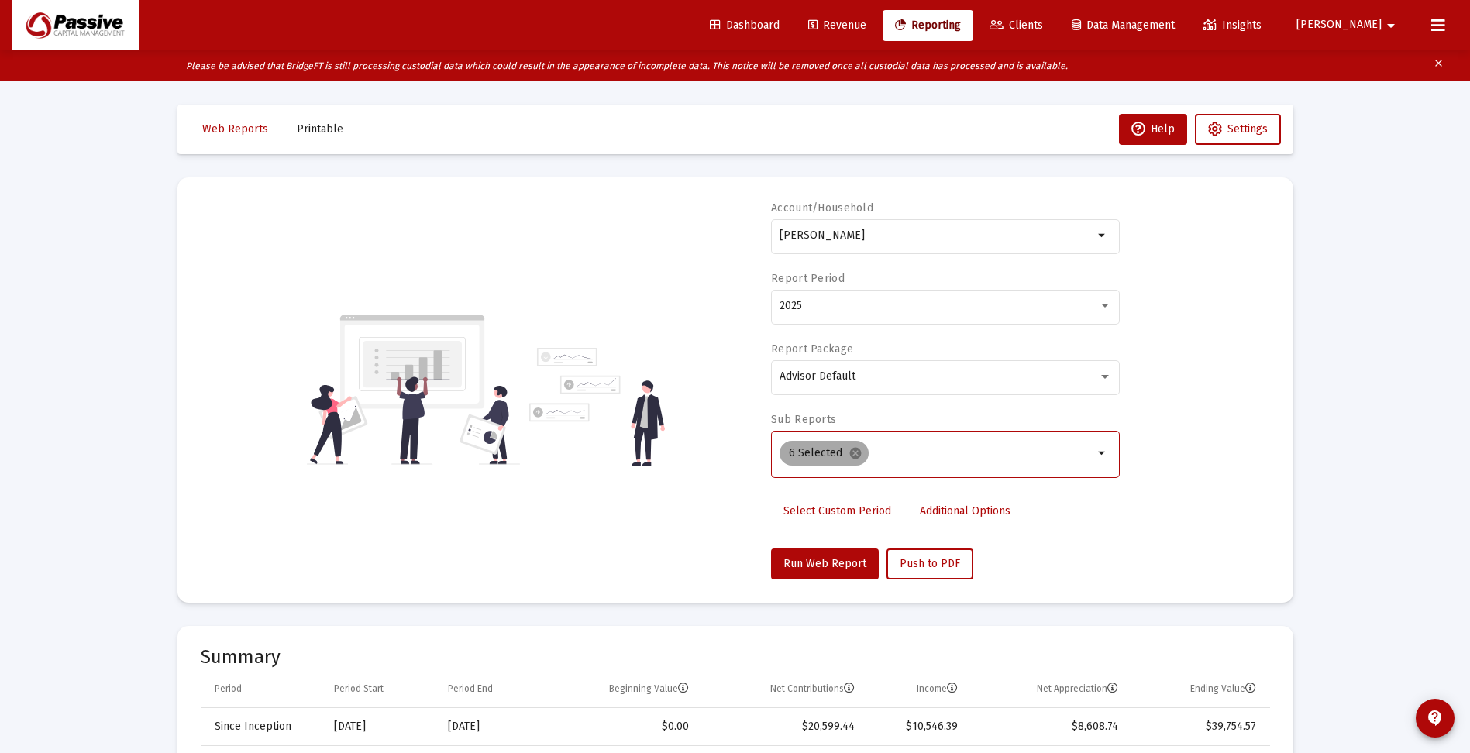
click at [856, 453] on mat-icon "cancel" at bounding box center [855, 453] width 14 height 14
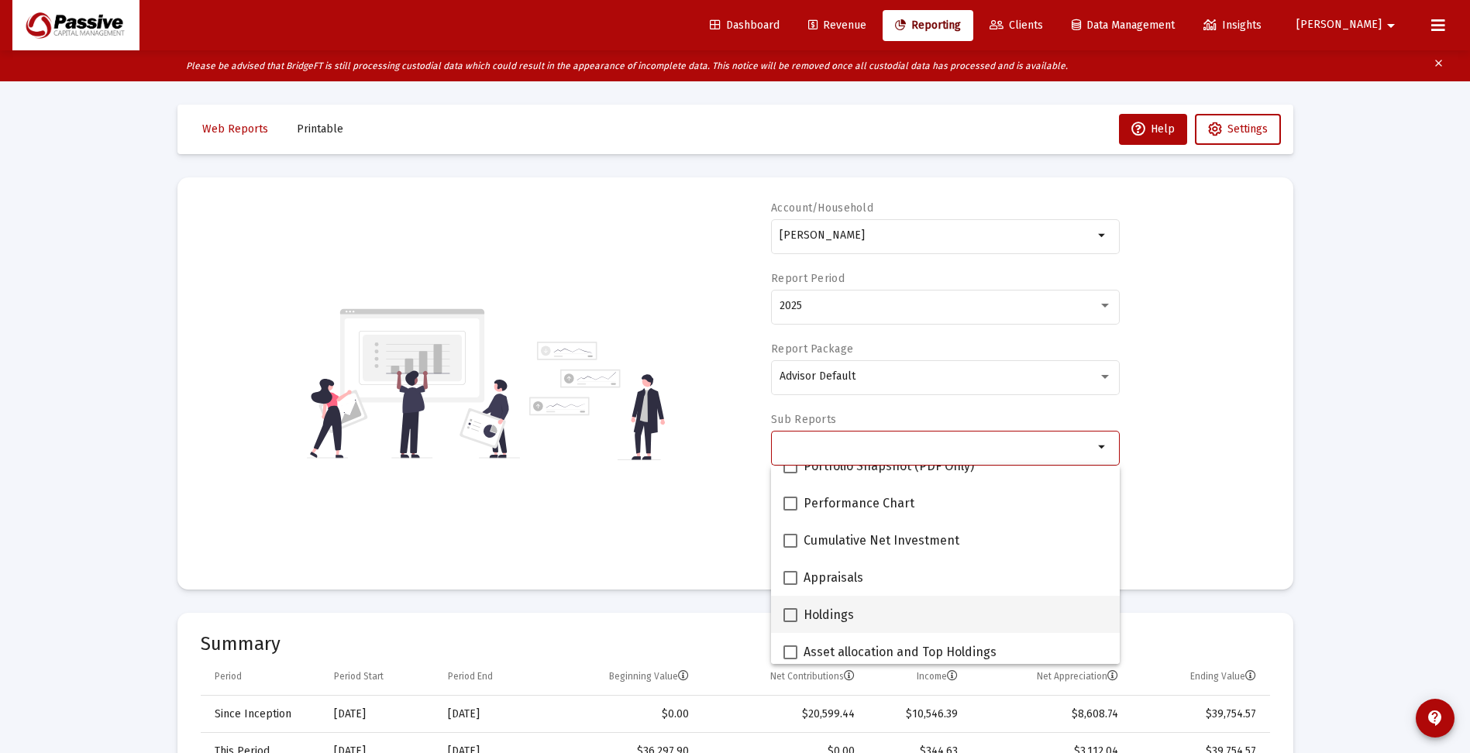
scroll to position [232, 0]
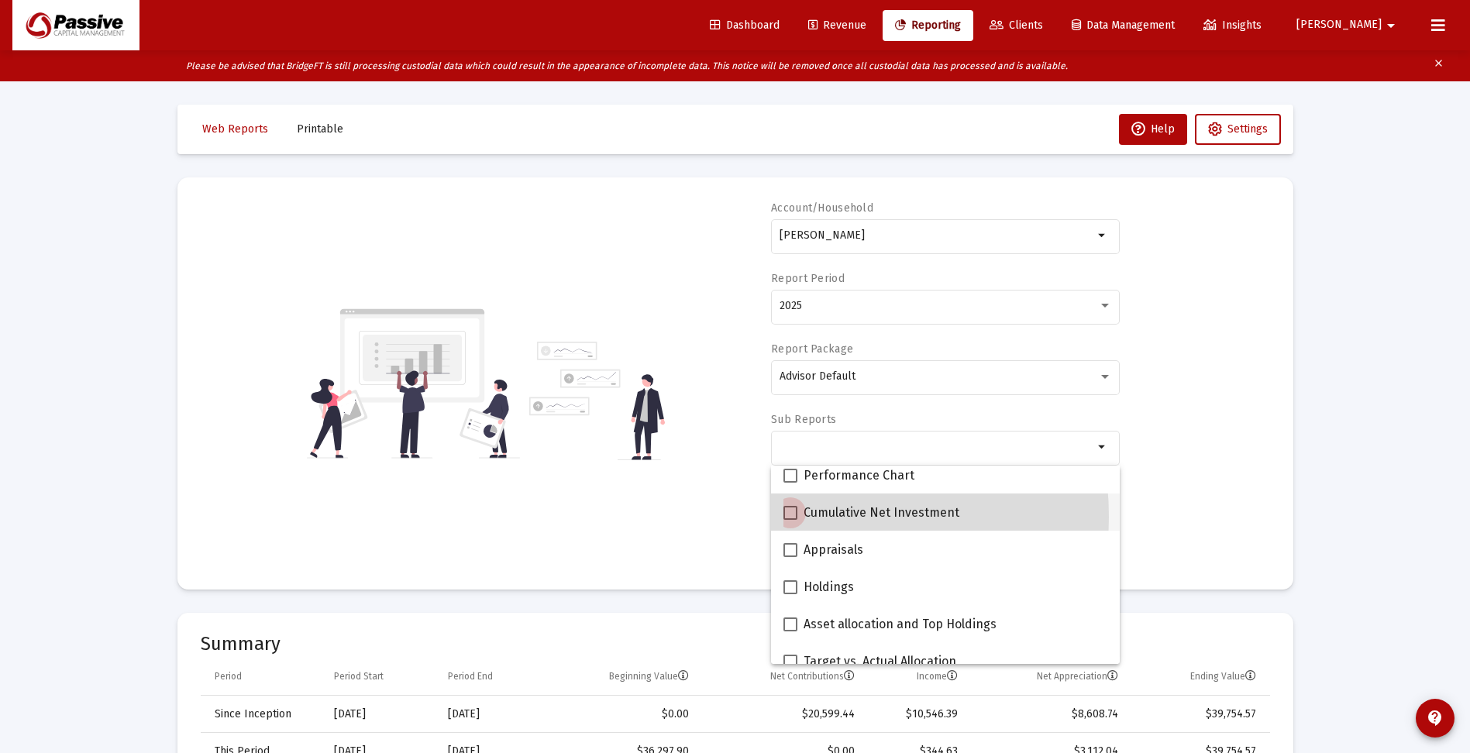
click at [789, 517] on span at bounding box center [790, 513] width 14 height 14
click at [789, 520] on input "Cumulative Net Investment" at bounding box center [789, 520] width 1 height 1
checkbox input "true"
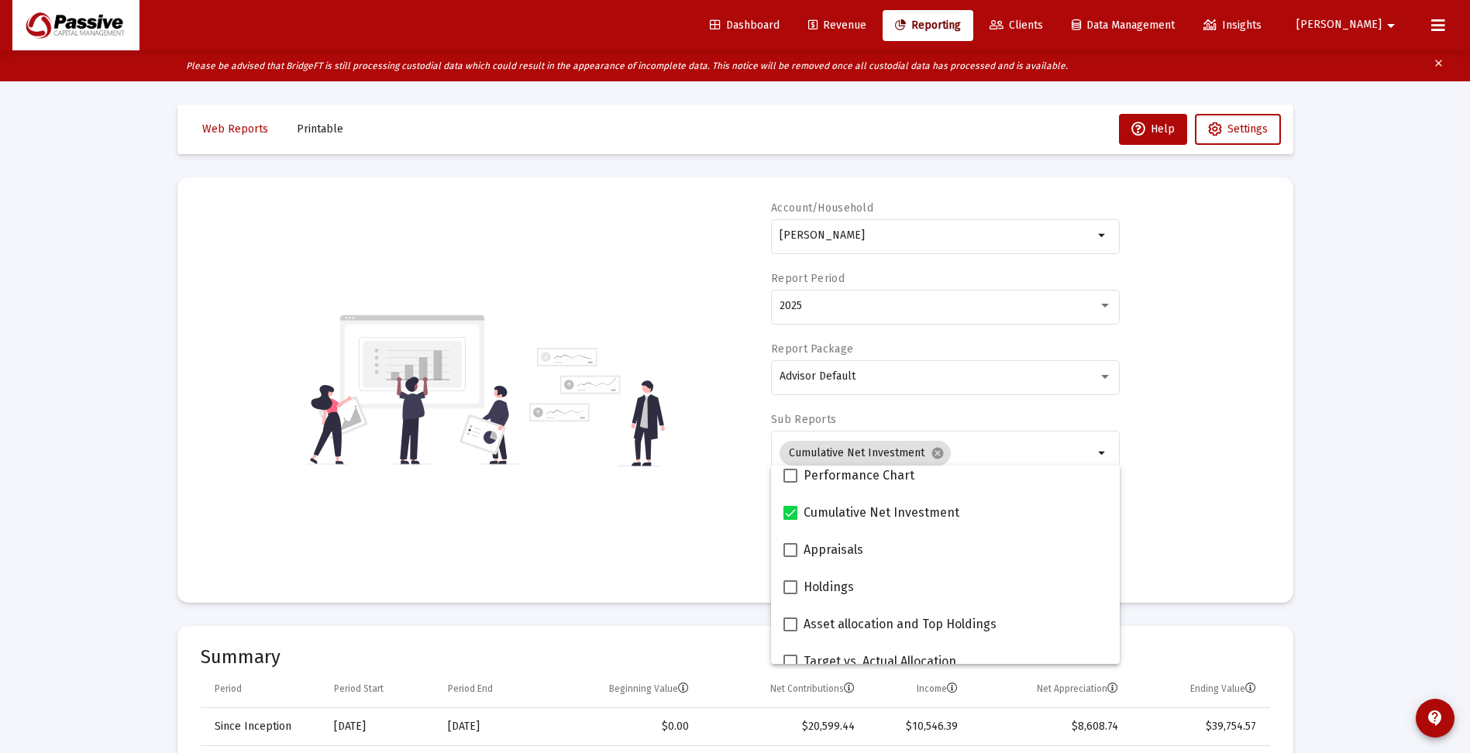
click at [1191, 492] on div "Account/Household [PERSON_NAME] Individual arrow_drop_down Report Period 2025 R…" at bounding box center [735, 390] width 1069 height 379
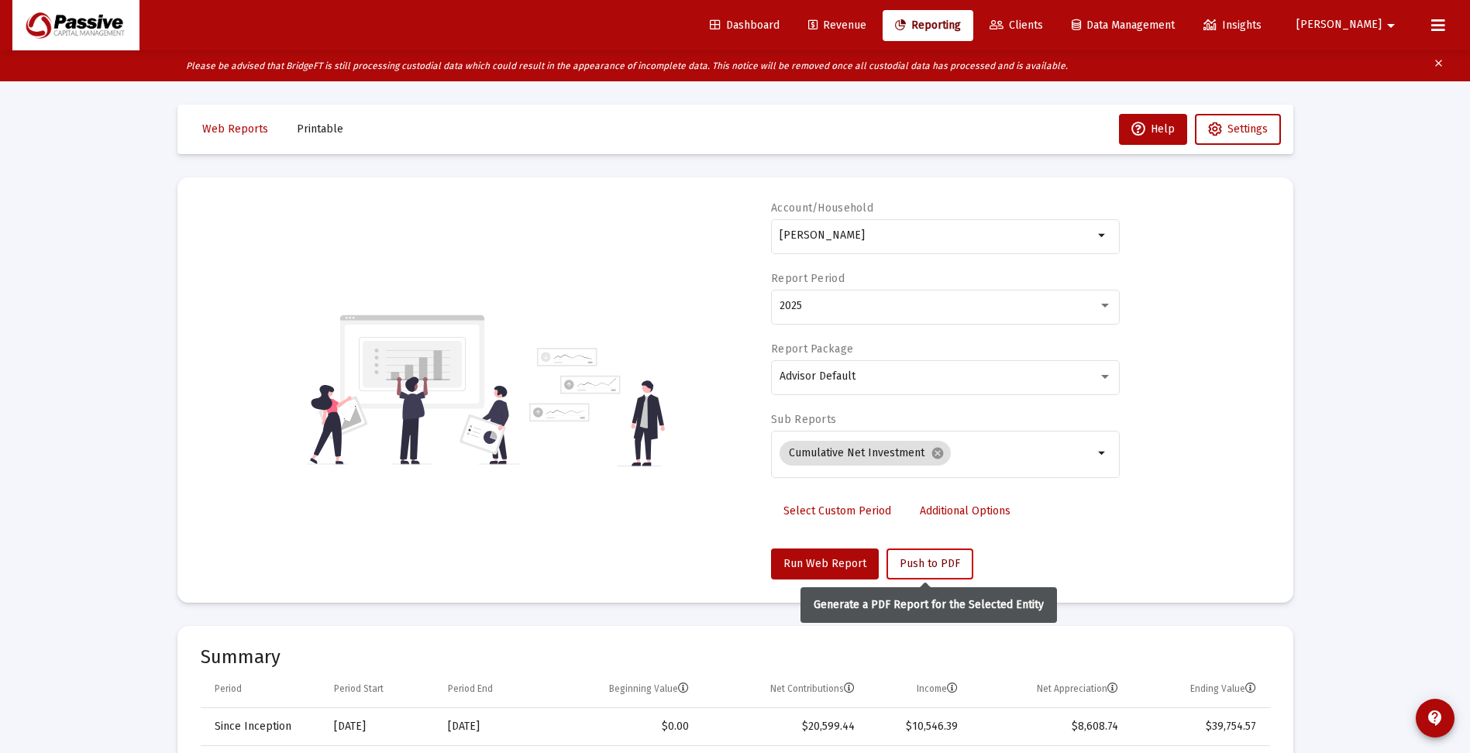
click at [936, 562] on span "Push to PDF" at bounding box center [929, 563] width 60 height 13
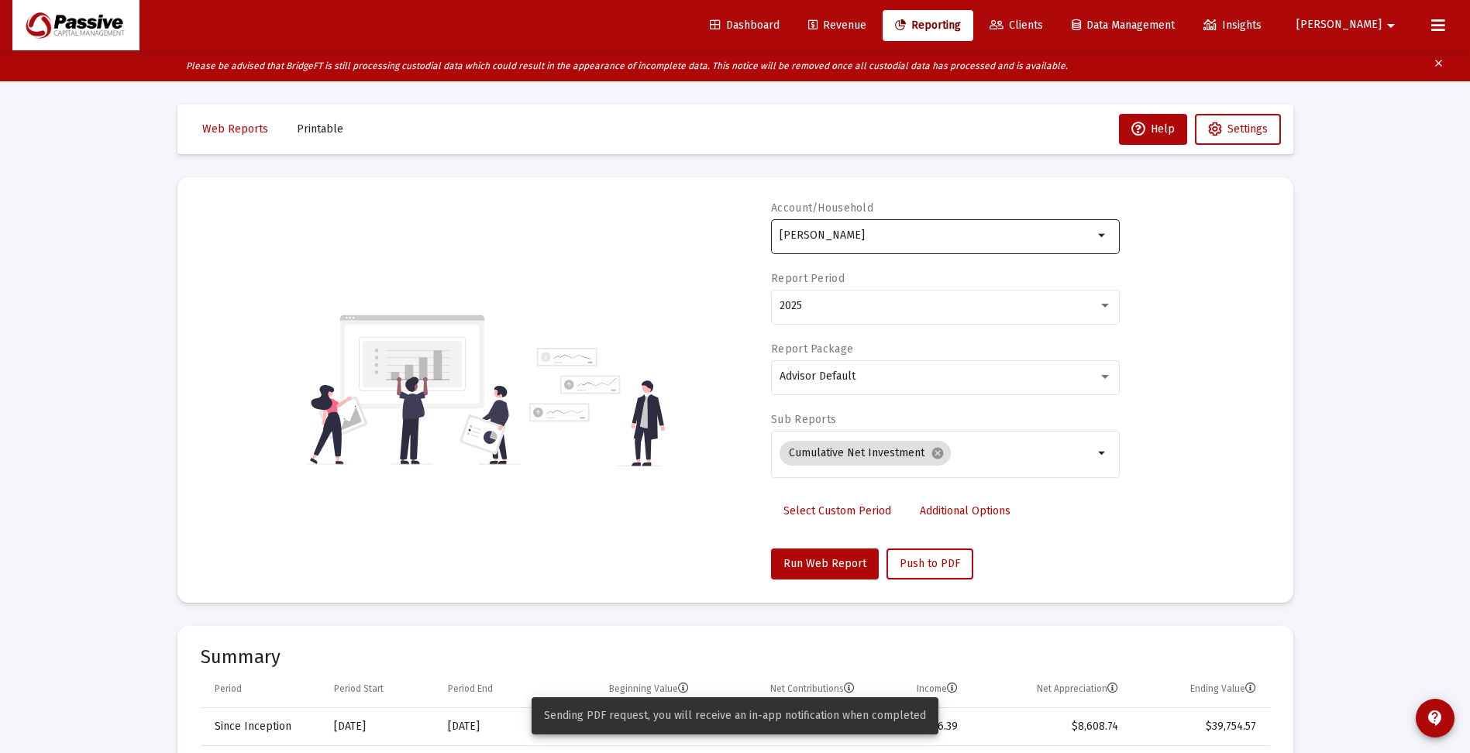
click at [873, 238] on input "[PERSON_NAME]" at bounding box center [936, 235] width 314 height 12
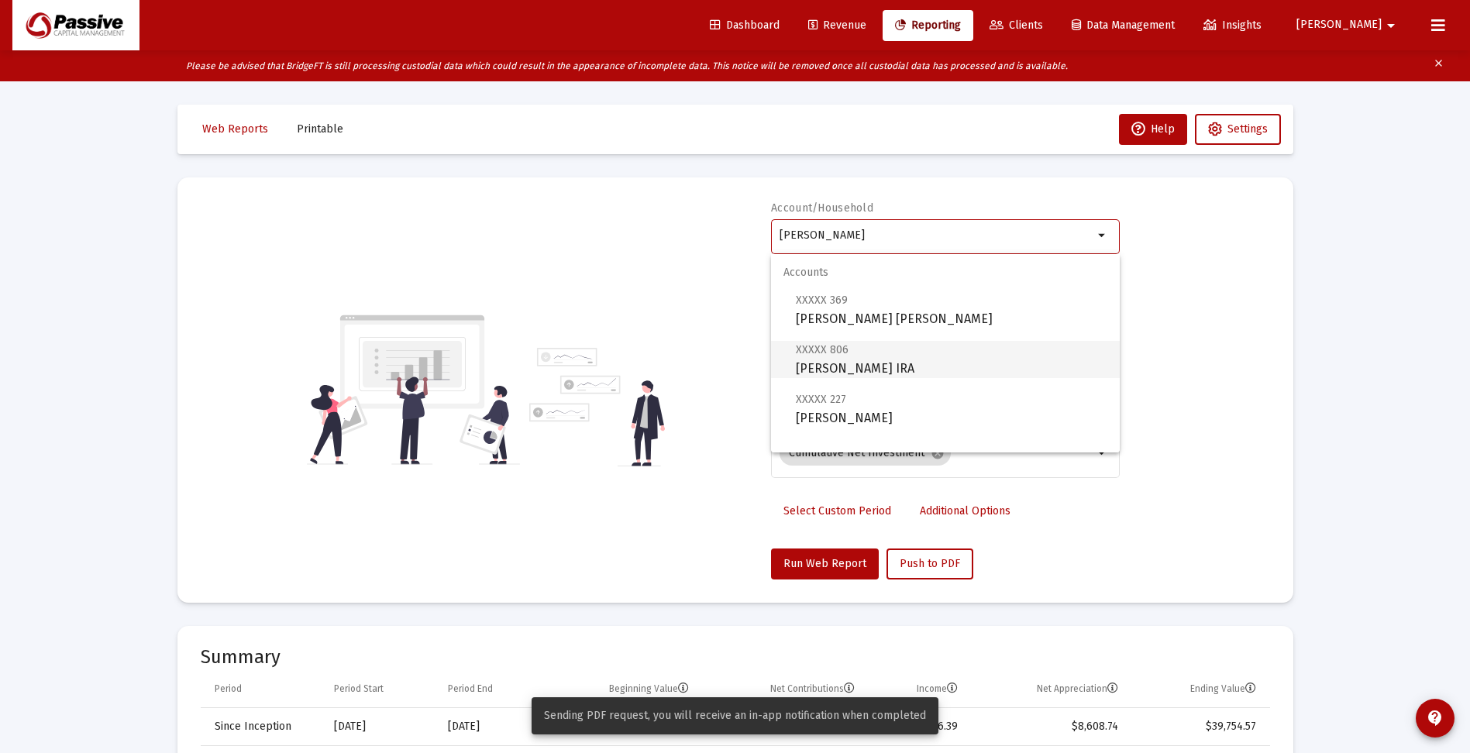
click at [886, 367] on span "XXXXX 806 [PERSON_NAME] IRA" at bounding box center [951, 359] width 311 height 38
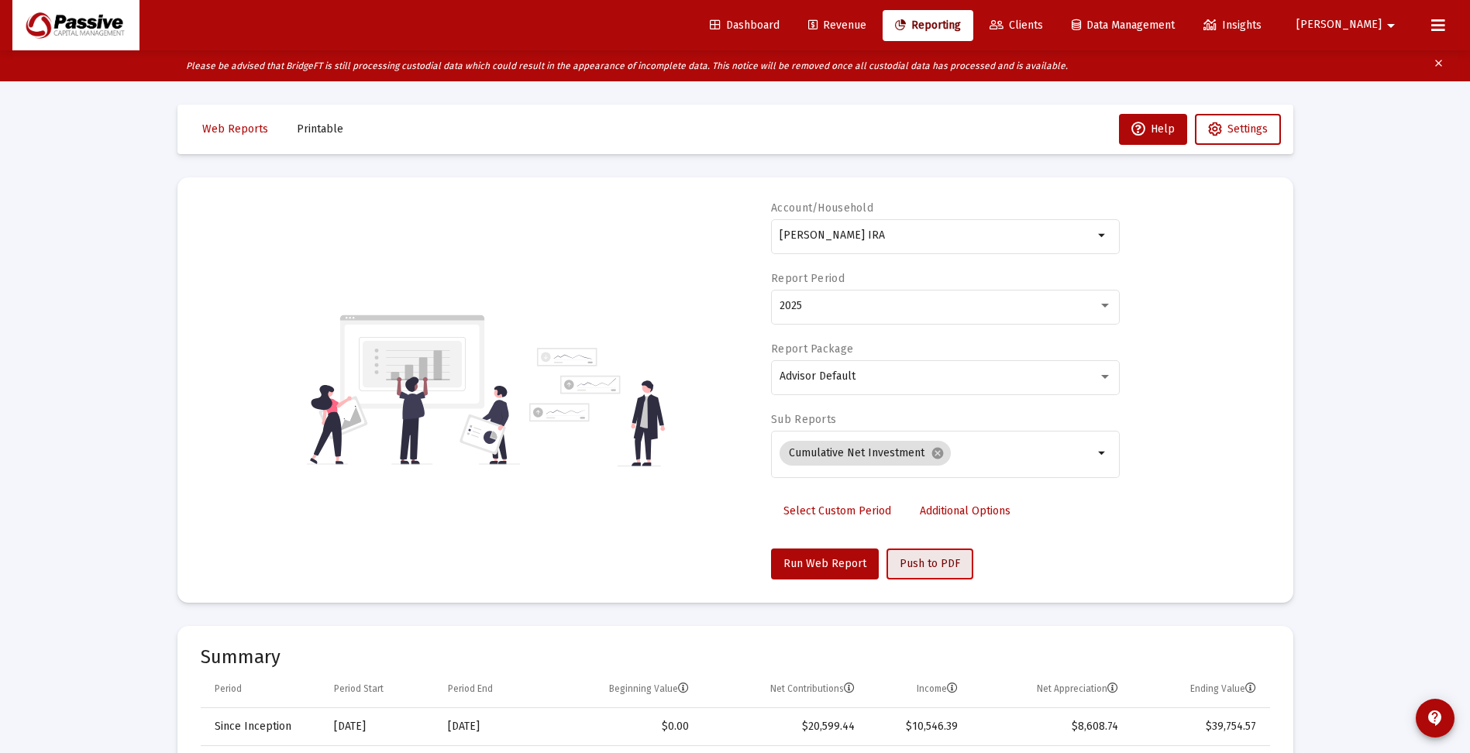
click at [933, 563] on span "Push to PDF" at bounding box center [929, 563] width 60 height 13
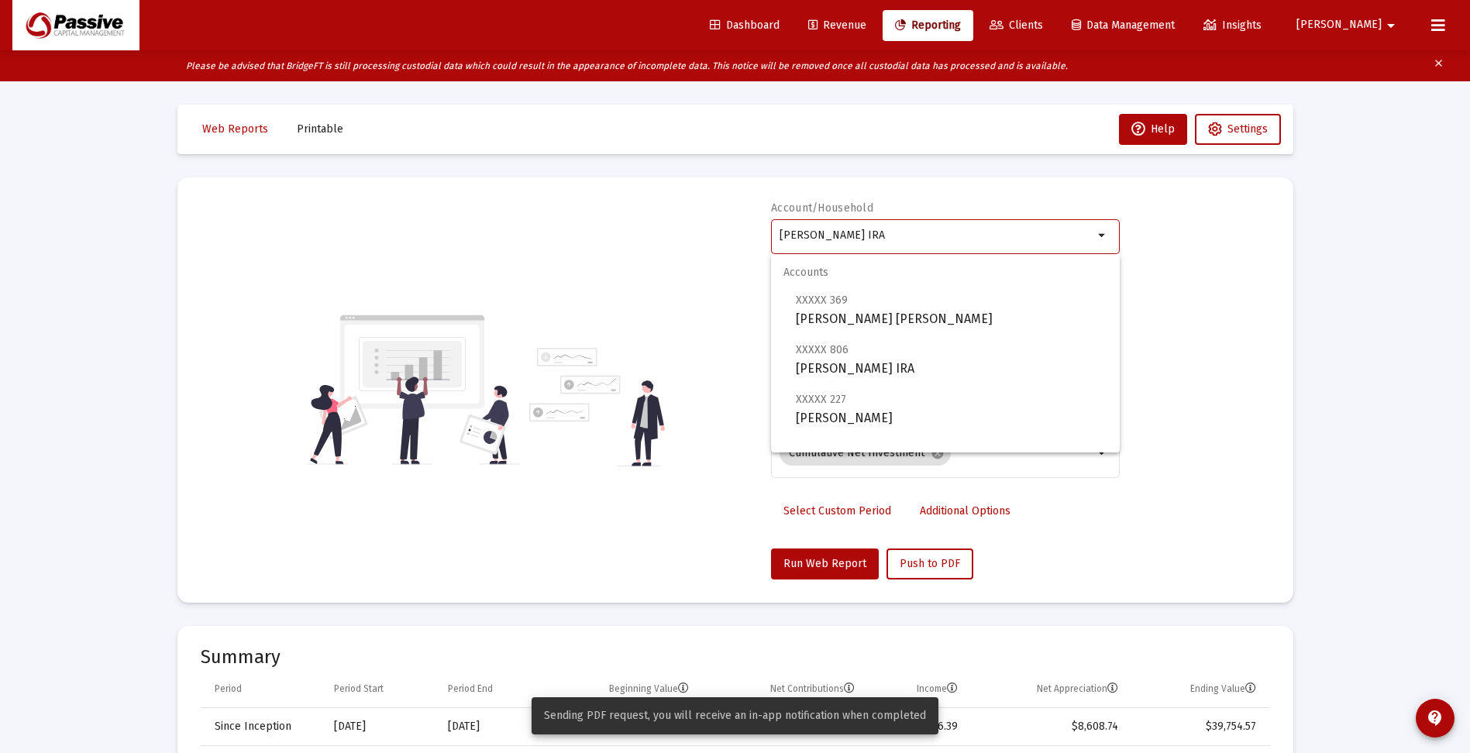
click at [898, 237] on input "[PERSON_NAME] IRA" at bounding box center [936, 235] width 314 height 12
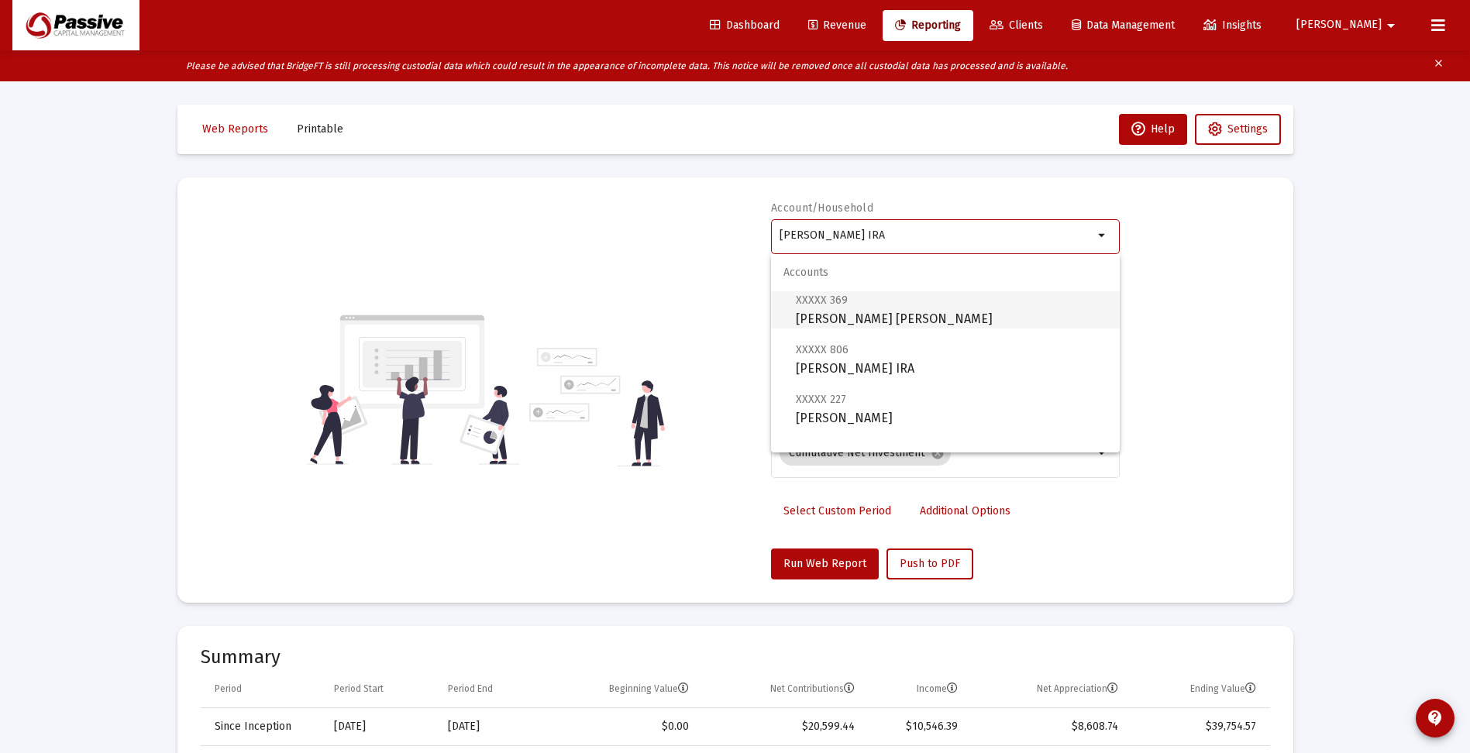
click at [905, 321] on span "XXXXX 369 [PERSON_NAME] [PERSON_NAME]" at bounding box center [951, 310] width 311 height 38
type input "[PERSON_NAME] [PERSON_NAME]"
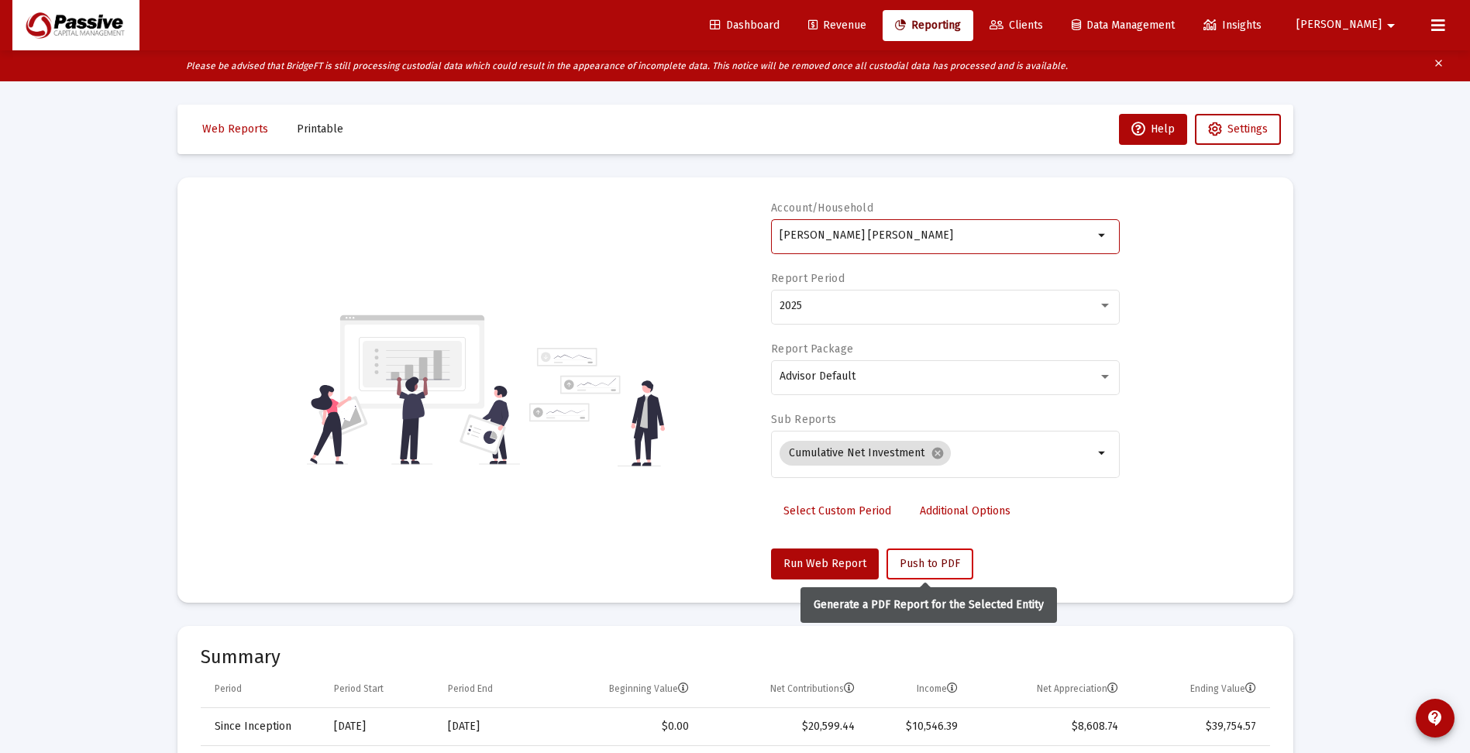
click at [926, 564] on span "Push to PDF" at bounding box center [929, 563] width 60 height 13
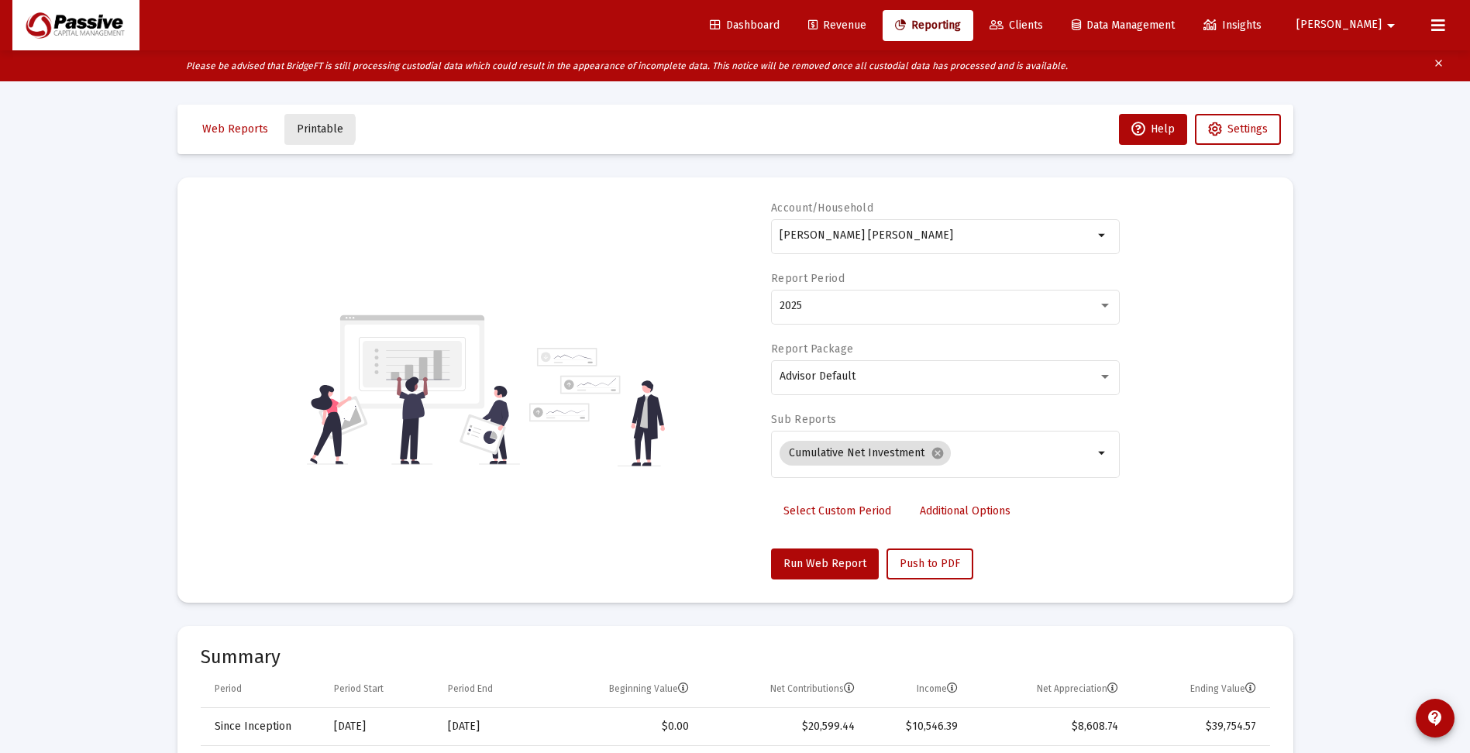
click at [314, 129] on span "Printable" at bounding box center [320, 128] width 46 height 13
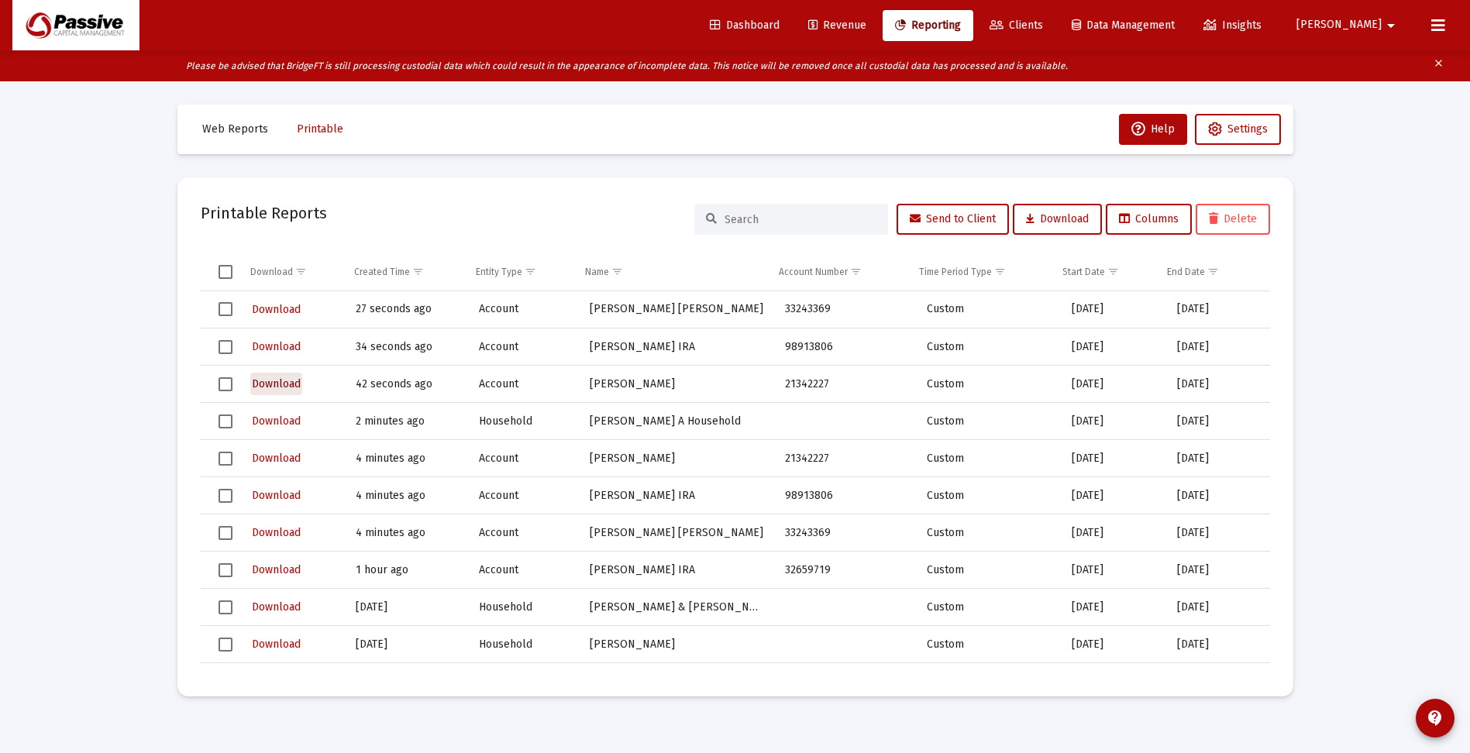
click at [279, 383] on span "Download" at bounding box center [276, 383] width 49 height 13
click at [283, 345] on span "Download" at bounding box center [276, 346] width 49 height 13
click at [287, 311] on span "Download" at bounding box center [276, 309] width 49 height 13
